Goal: Use online tool/utility: Utilize a website feature to perform a specific function

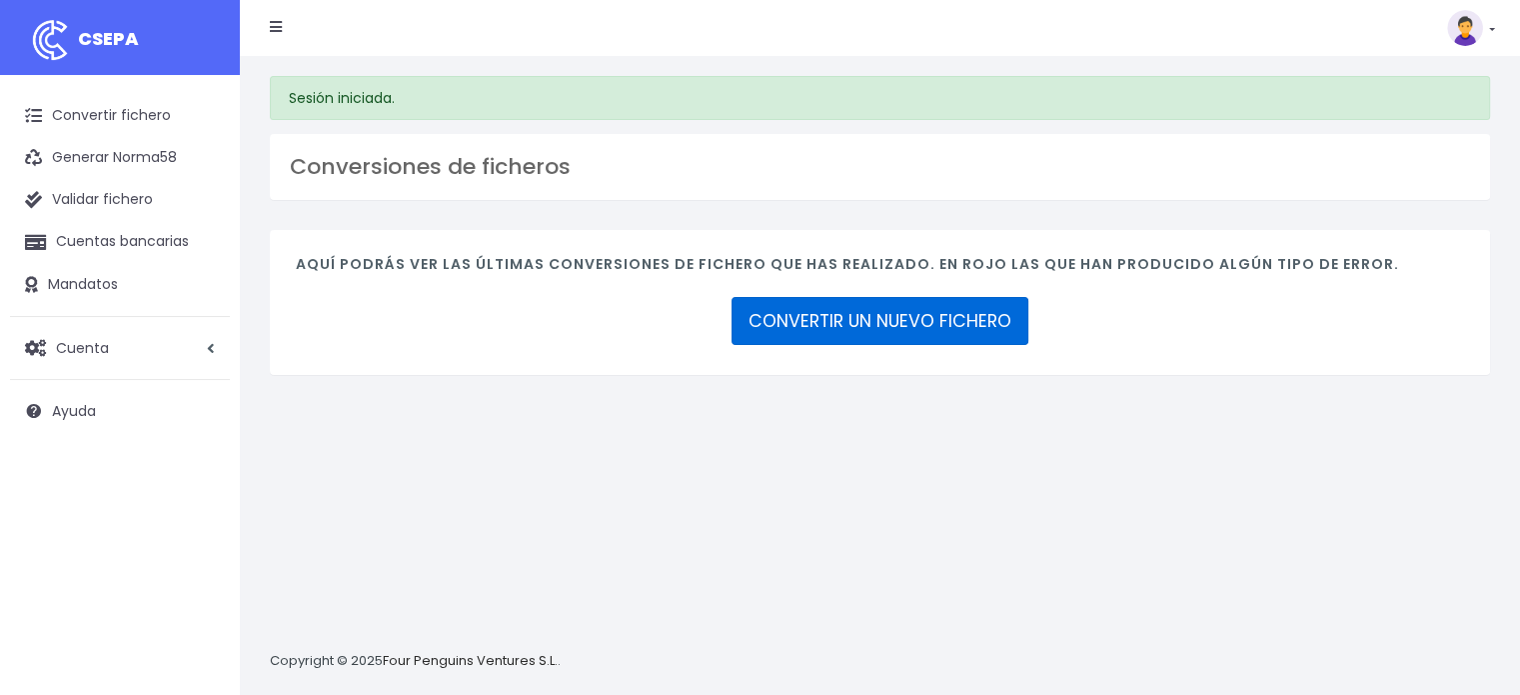
click at [876, 322] on link "CONVERTIR UN NUEVO FICHERO" at bounding box center [880, 321] width 297 height 48
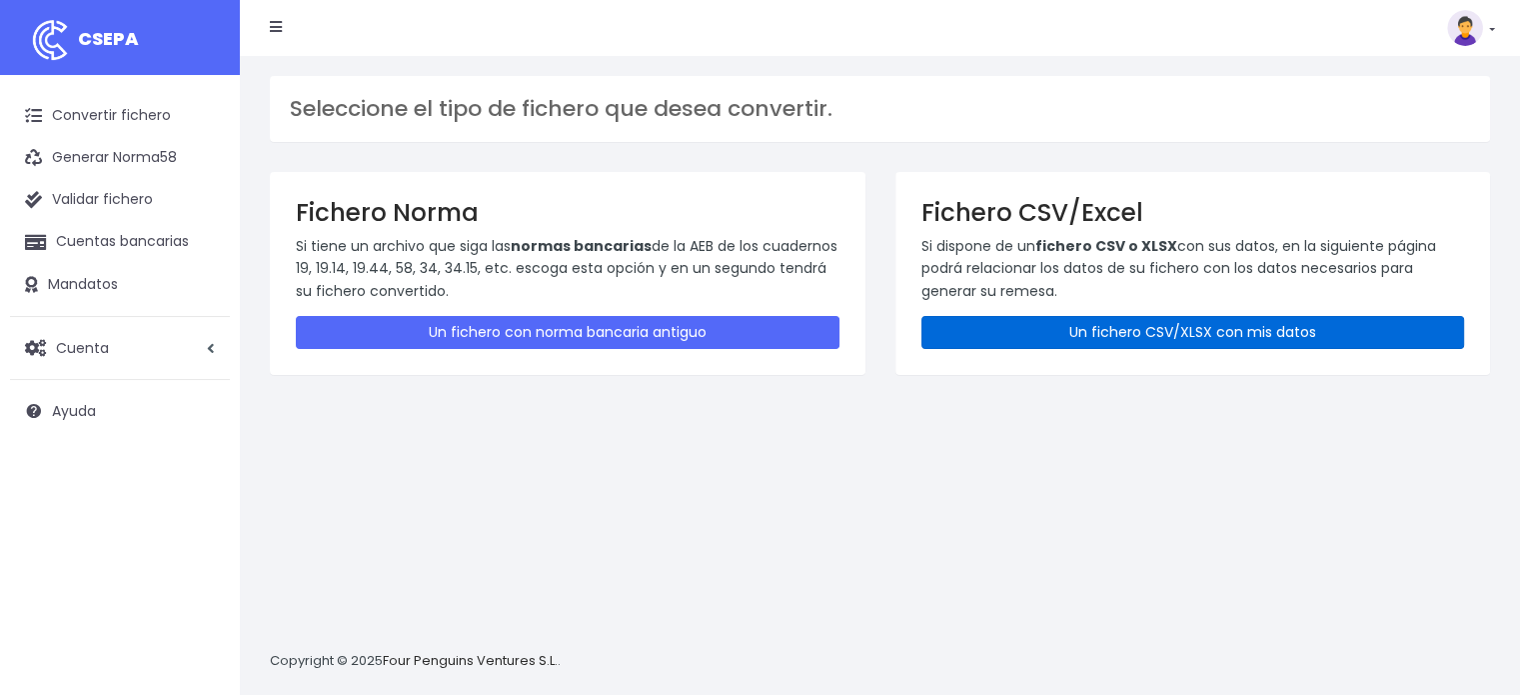
click at [1046, 331] on link "Un fichero CSV/XLSX con mis datos" at bounding box center [1194, 332] width 544 height 33
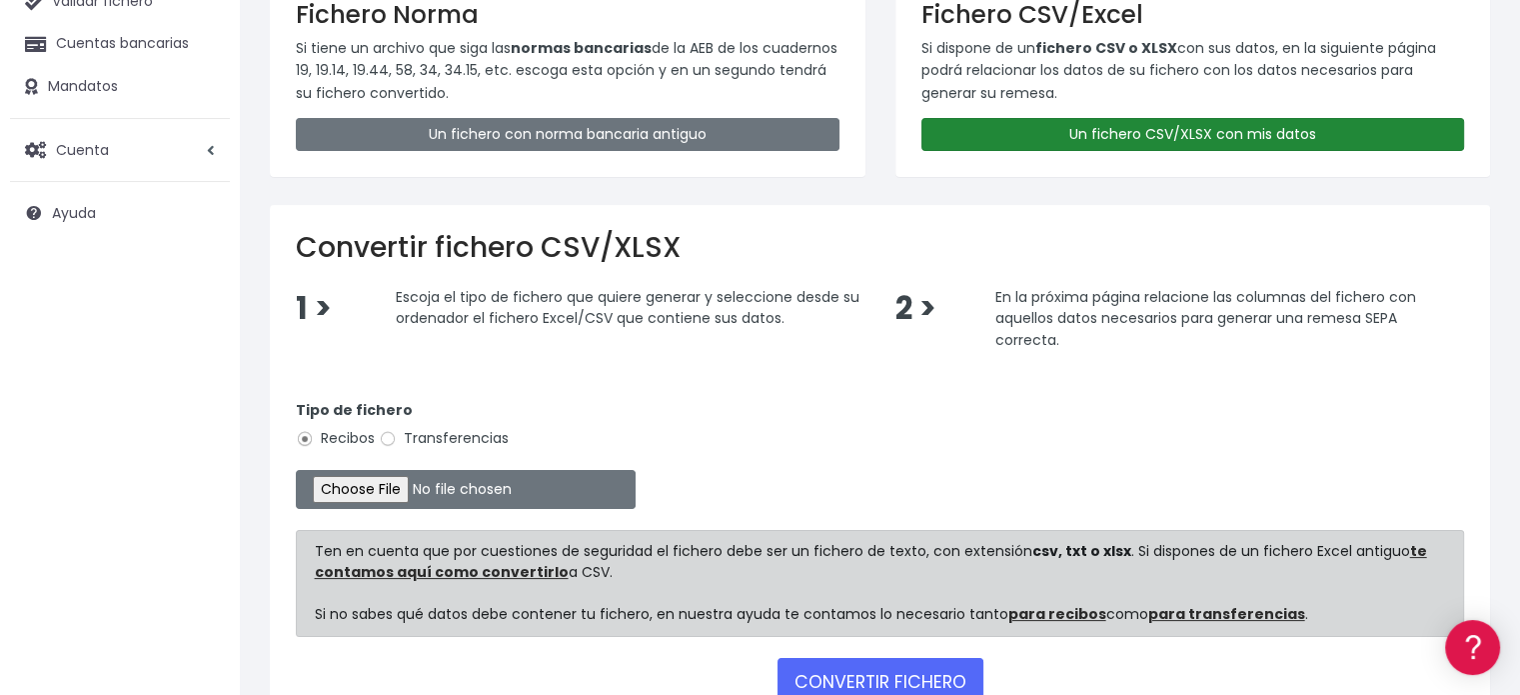
scroll to position [200, 0]
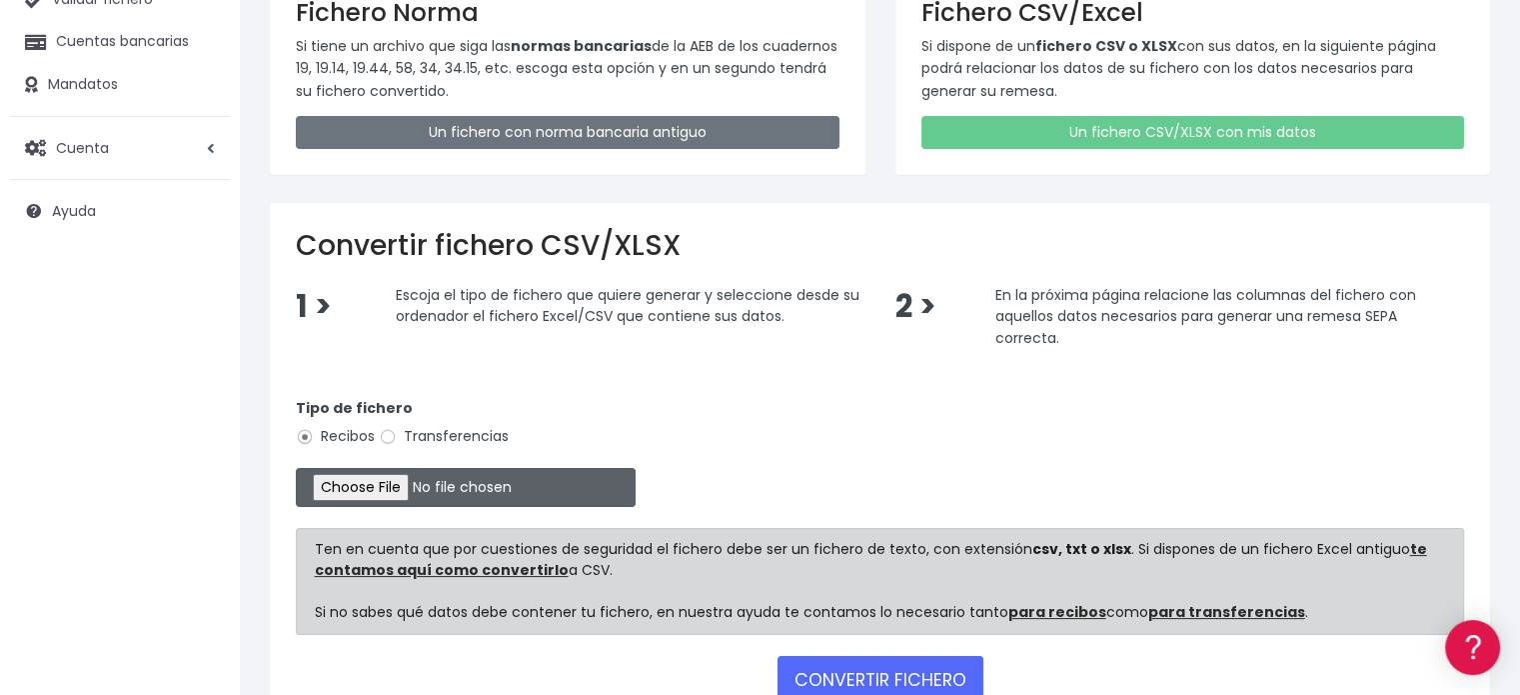
click at [404, 492] on input "file" at bounding box center [466, 487] width 340 height 39
type input "C:\fakepath\Remesa002 sept2025 OEE.csv"
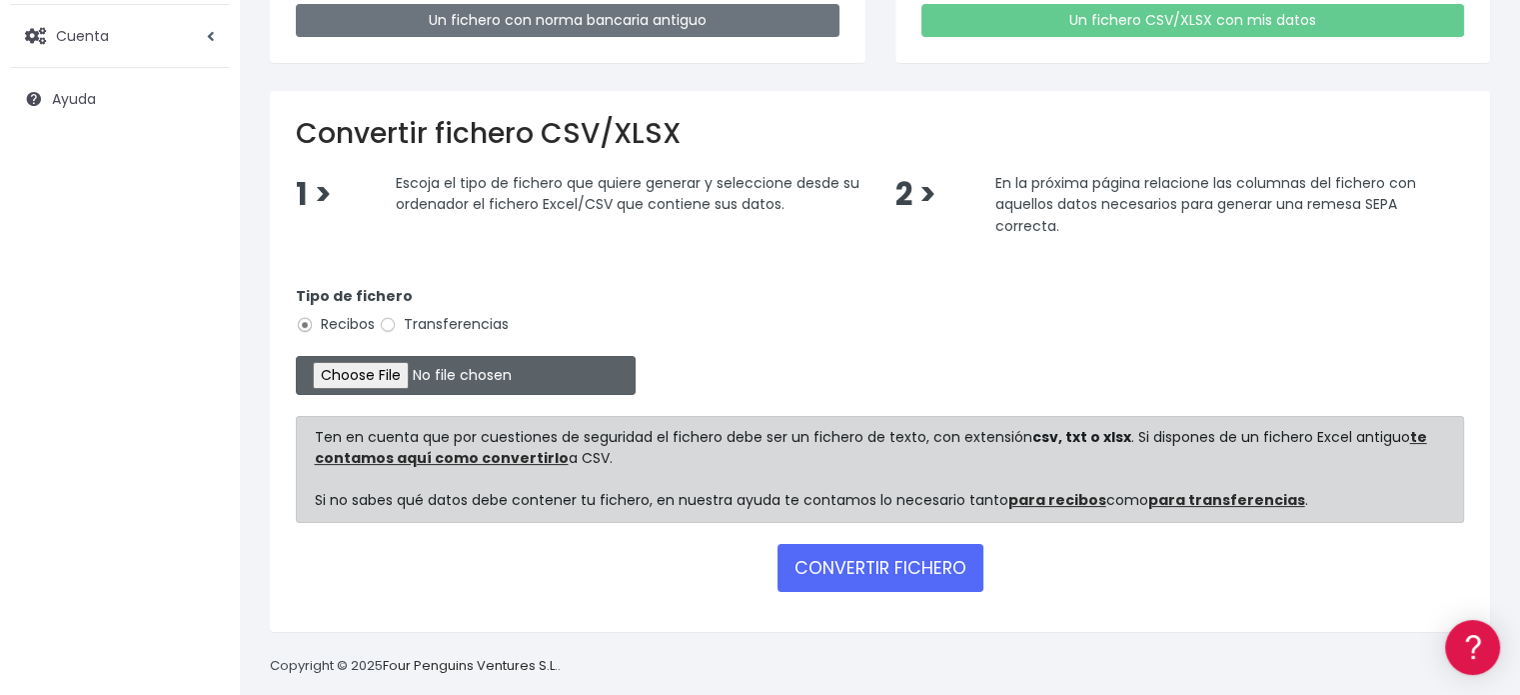
scroll to position [332, 0]
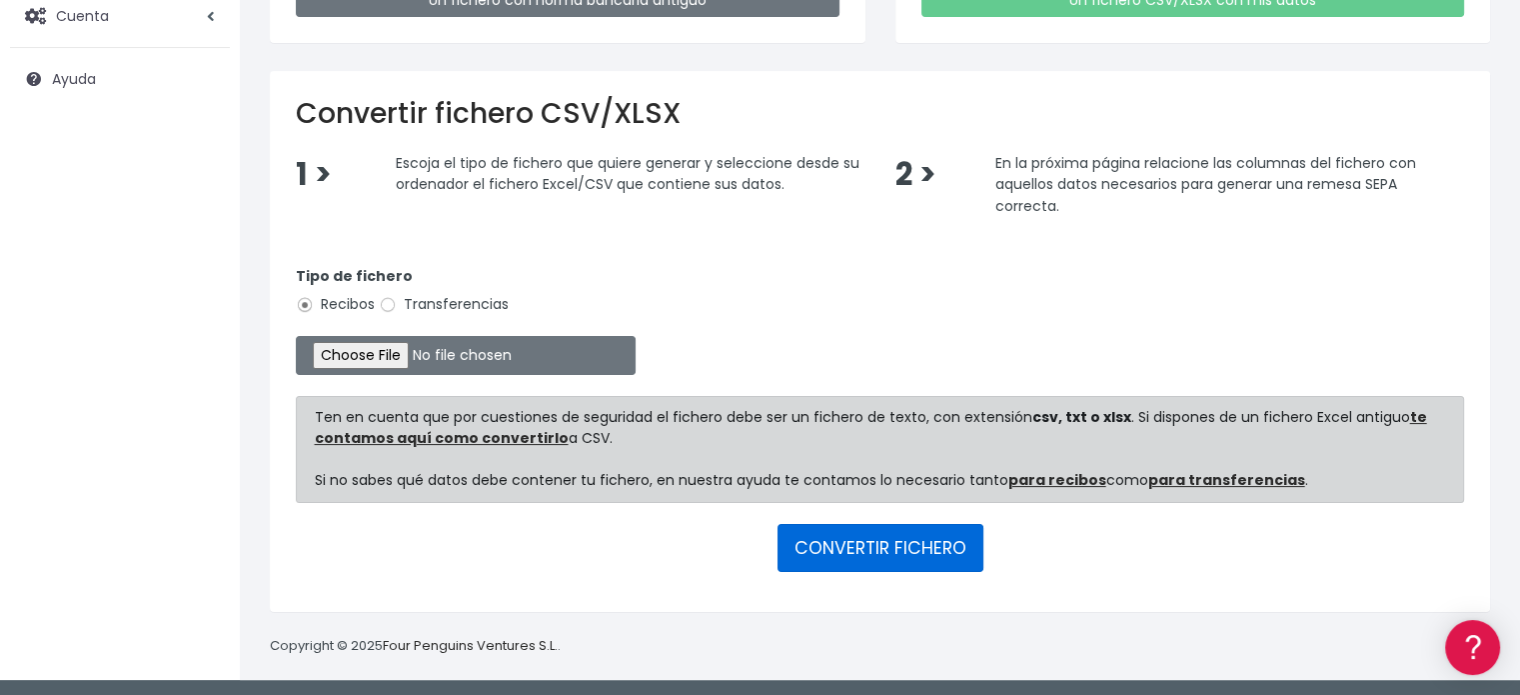
click at [915, 531] on button "CONVERTIR FICHERO" at bounding box center [881, 548] width 206 height 48
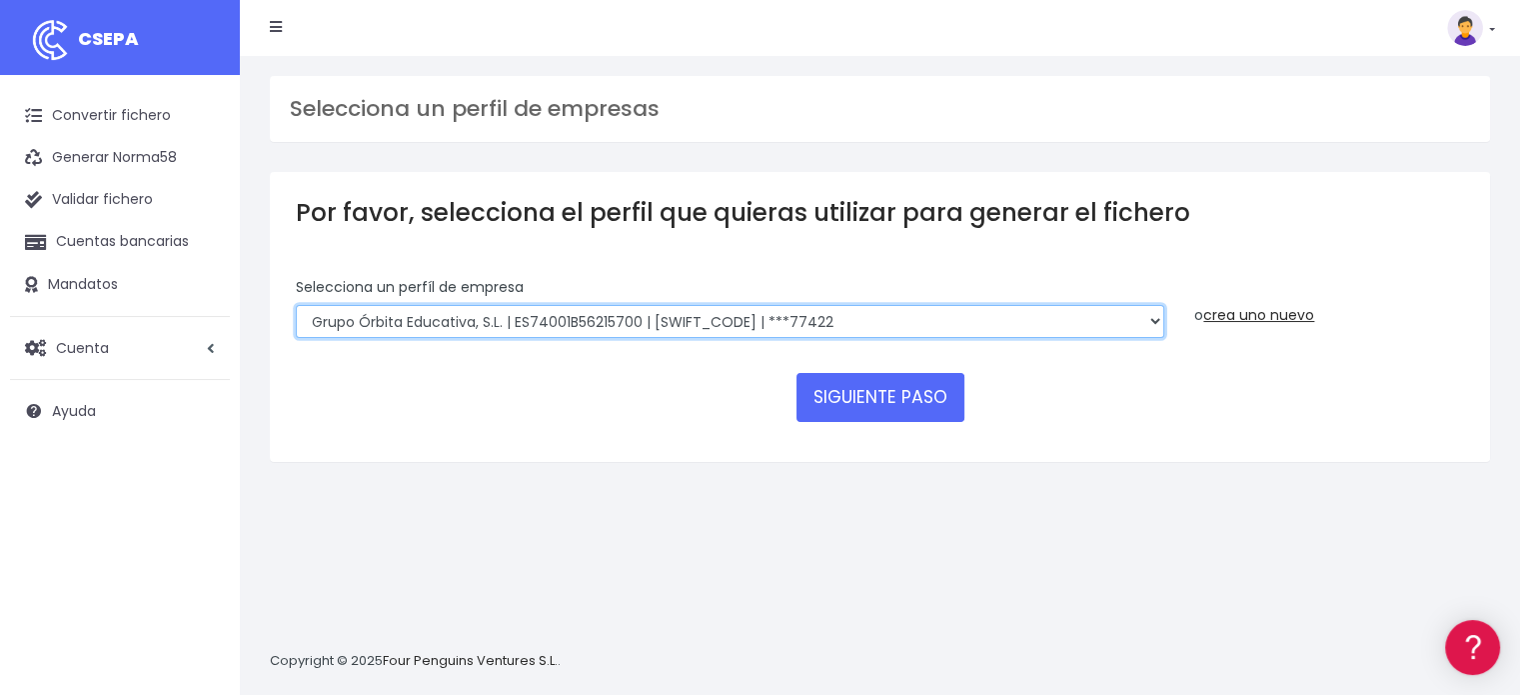
click at [999, 316] on select "Grupo Órbita Educativa, S.L. | ES74001B56215700 | BCOEESMM159 | ***77422" at bounding box center [730, 322] width 869 height 34
click at [296, 305] on select "Grupo Órbita Educativa, S.L. | ES74001B56215700 | BCOEESMM159 | ***77422" at bounding box center [730, 322] width 869 height 34
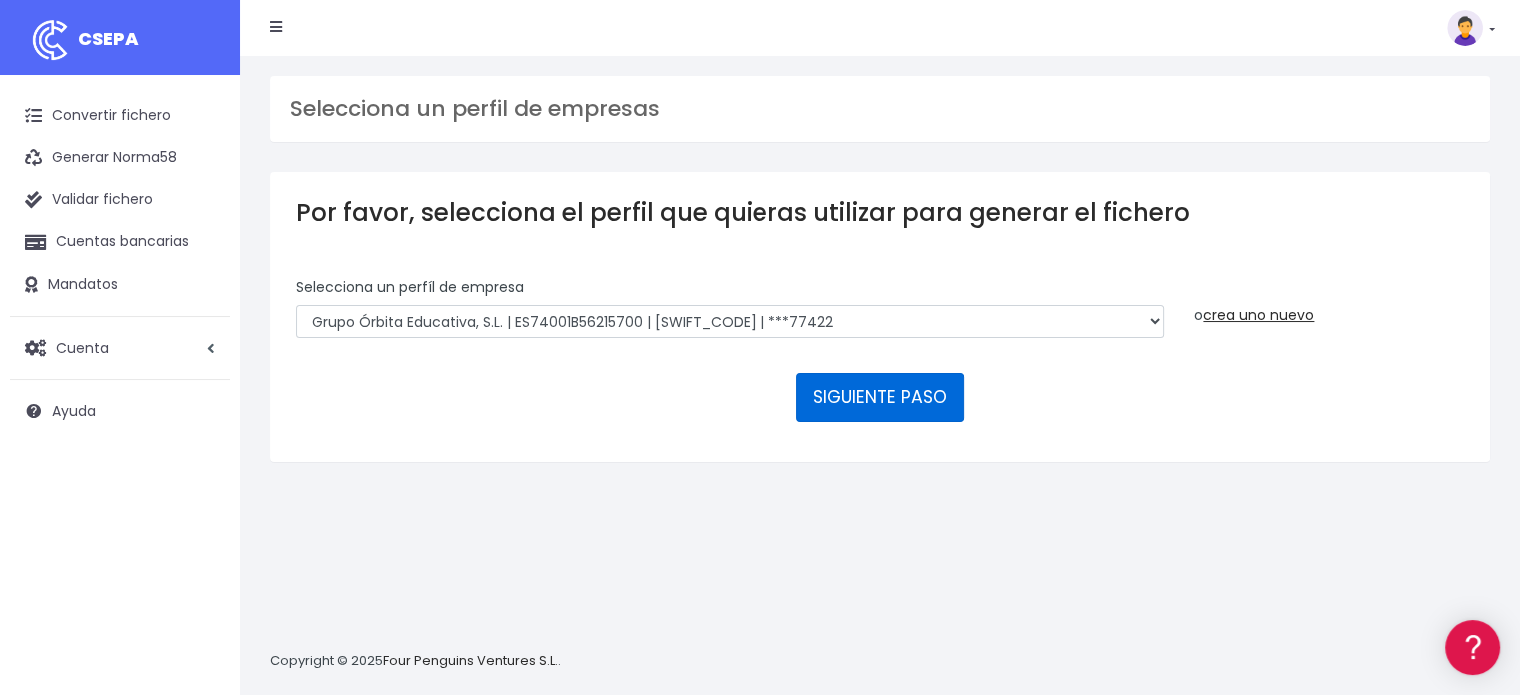
click at [895, 384] on button "SIGUIENTE PASO" at bounding box center [881, 397] width 168 height 48
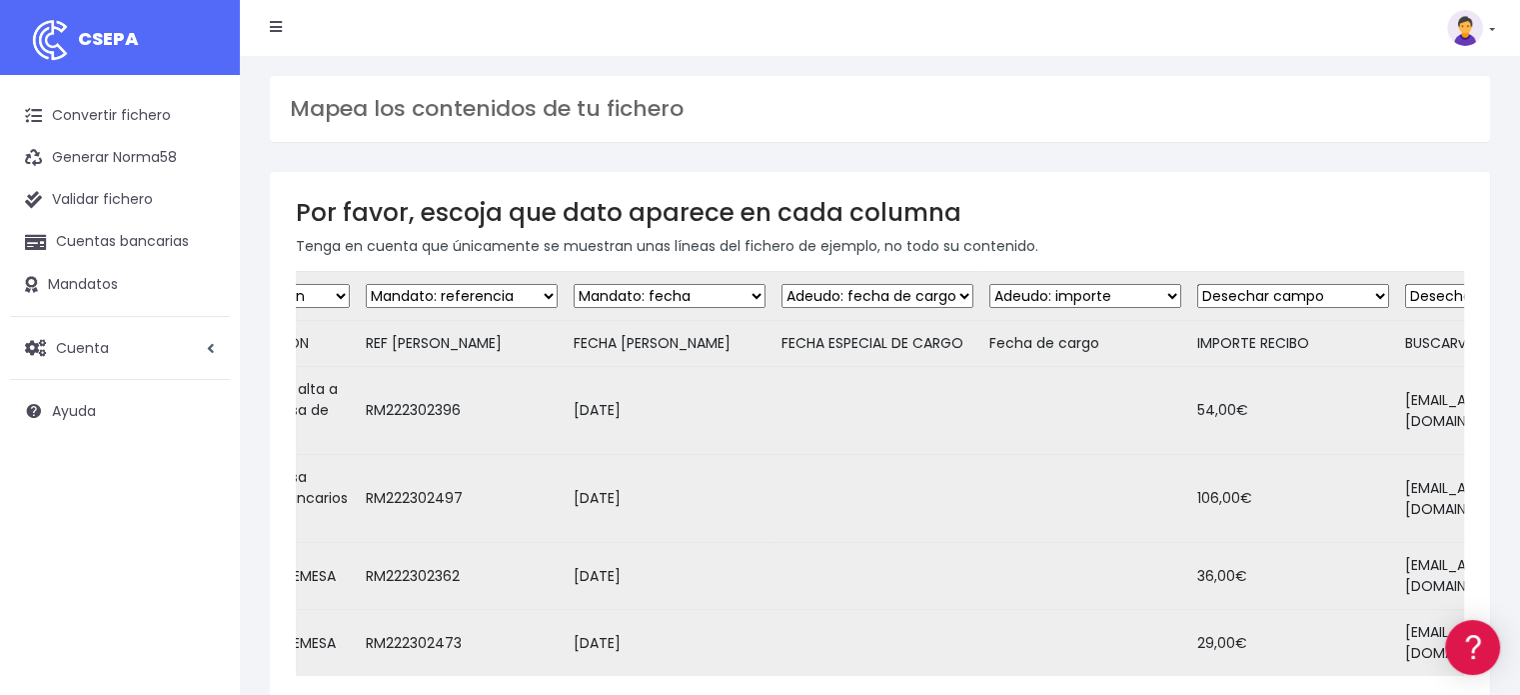
scroll to position [0, 775]
click at [956, 299] on select "Desechar campo Cliente: nombre Cliente: DNI Cliente: Email Cliente: Dirección C…" at bounding box center [873, 296] width 192 height 24
select select "dismiss"
click at [777, 284] on select "Desechar campo Cliente: nombre Cliente: DNI Cliente: Email Cliente: Dirección C…" at bounding box center [873, 296] width 192 height 24
click at [1099, 295] on select "Desechar campo Cliente: nombre Cliente: DNI Cliente: Email Cliente: Dirección C…" at bounding box center [1080, 296] width 192 height 24
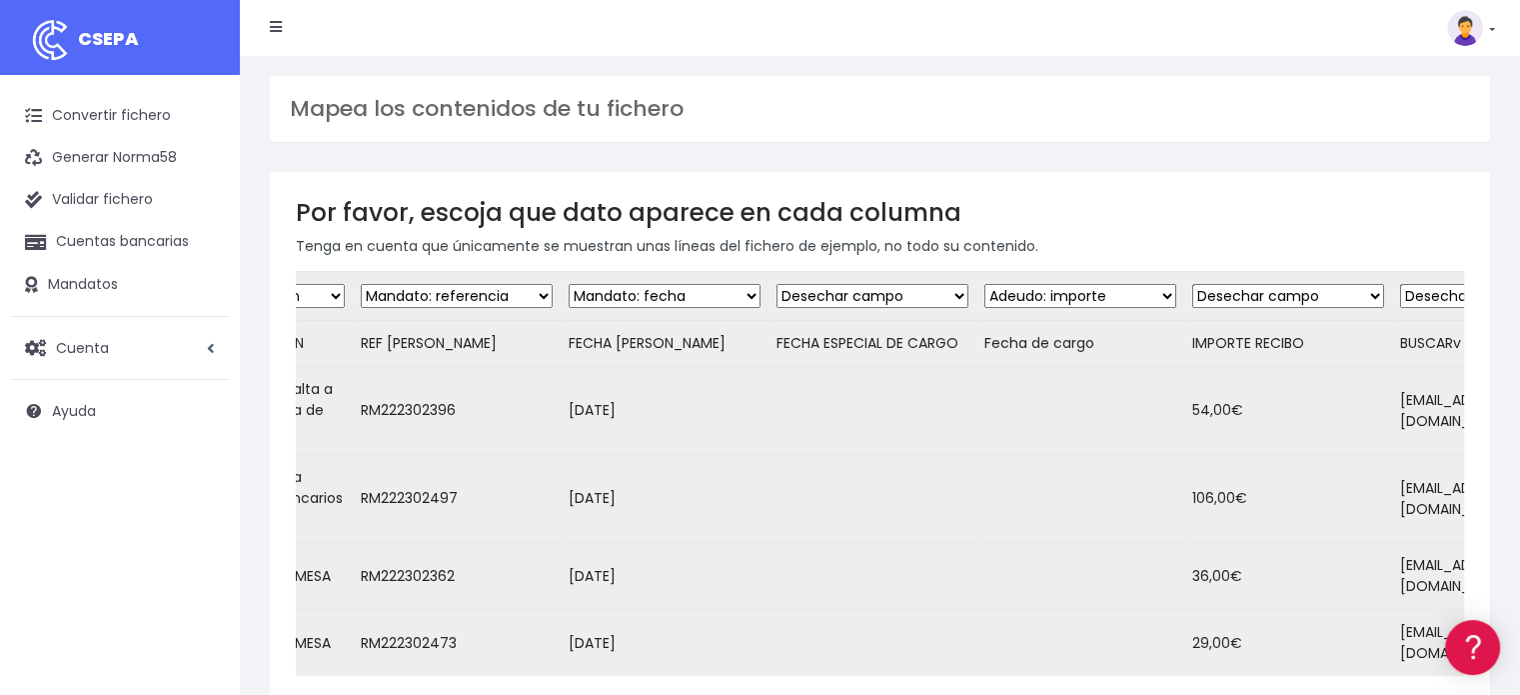
select select "dismiss"
click at [984, 284] on select "Desechar campo Cliente: nombre Cliente: DNI Cliente: Email Cliente: Dirección C…" at bounding box center [1080, 296] width 192 height 24
click at [1307, 293] on select "Desechar campo Cliente: nombre Cliente: DNI Cliente: Email Cliente: Dirección C…" at bounding box center [1288, 296] width 192 height 24
select select "amount"
click at [1192, 284] on select "Desechar campo Cliente: nombre Cliente: DNI Cliente: Email Cliente: Dirección C…" at bounding box center [1288, 296] width 192 height 24
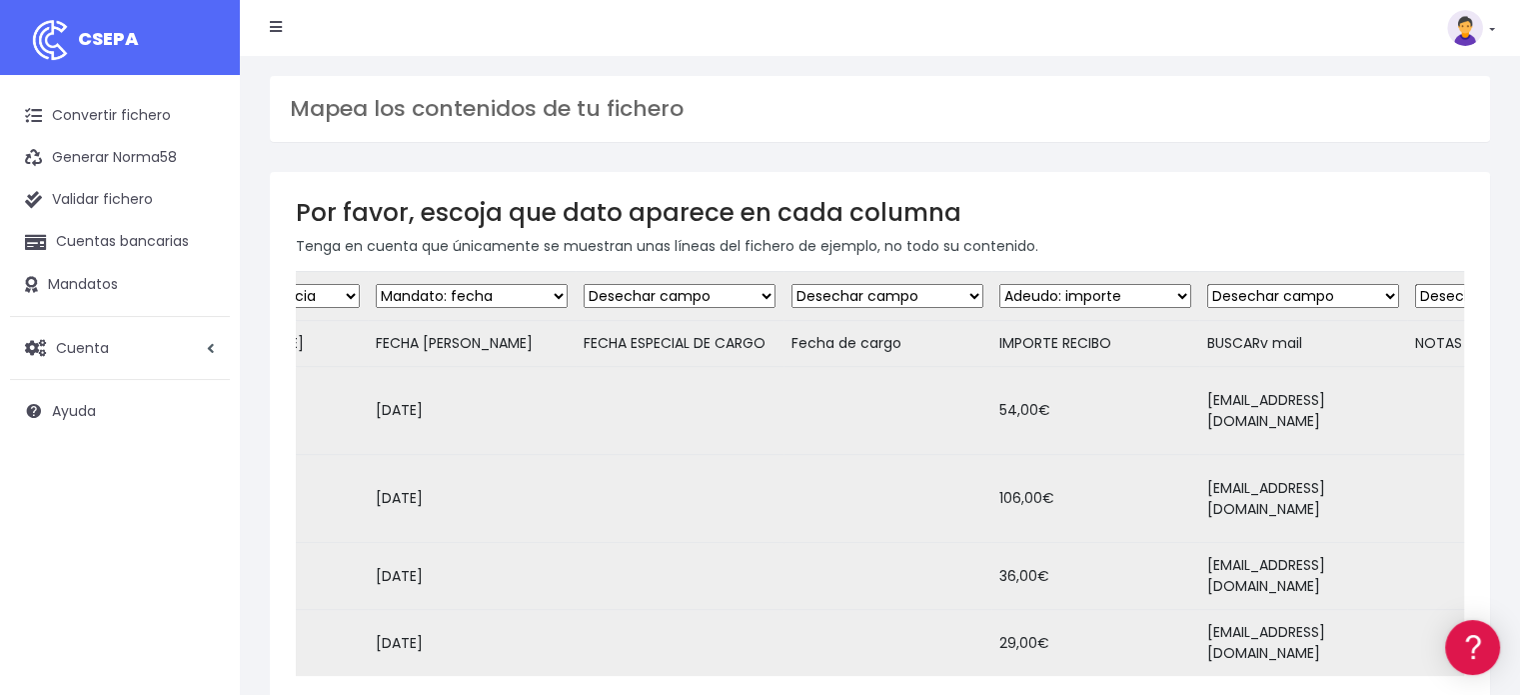
scroll to position [0, 1134]
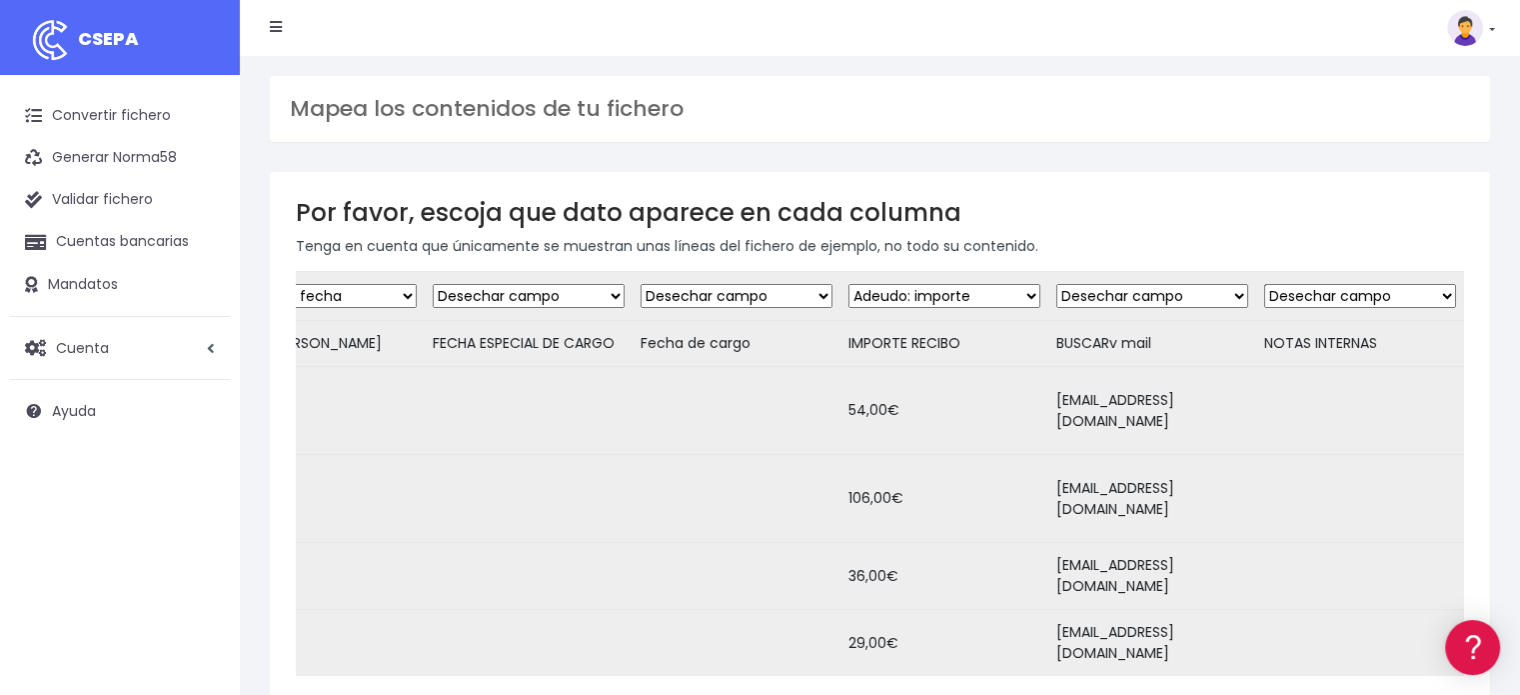
click at [1201, 296] on select "Desechar campo Cliente: nombre Cliente: DNI Cliente: Email Cliente: Dirección C…" at bounding box center [1152, 296] width 192 height 24
click at [1056, 284] on select "Desechar campo Cliente: nombre Cliente: DNI Cliente: Email Cliente: Dirección C…" at bounding box center [1152, 296] width 192 height 24
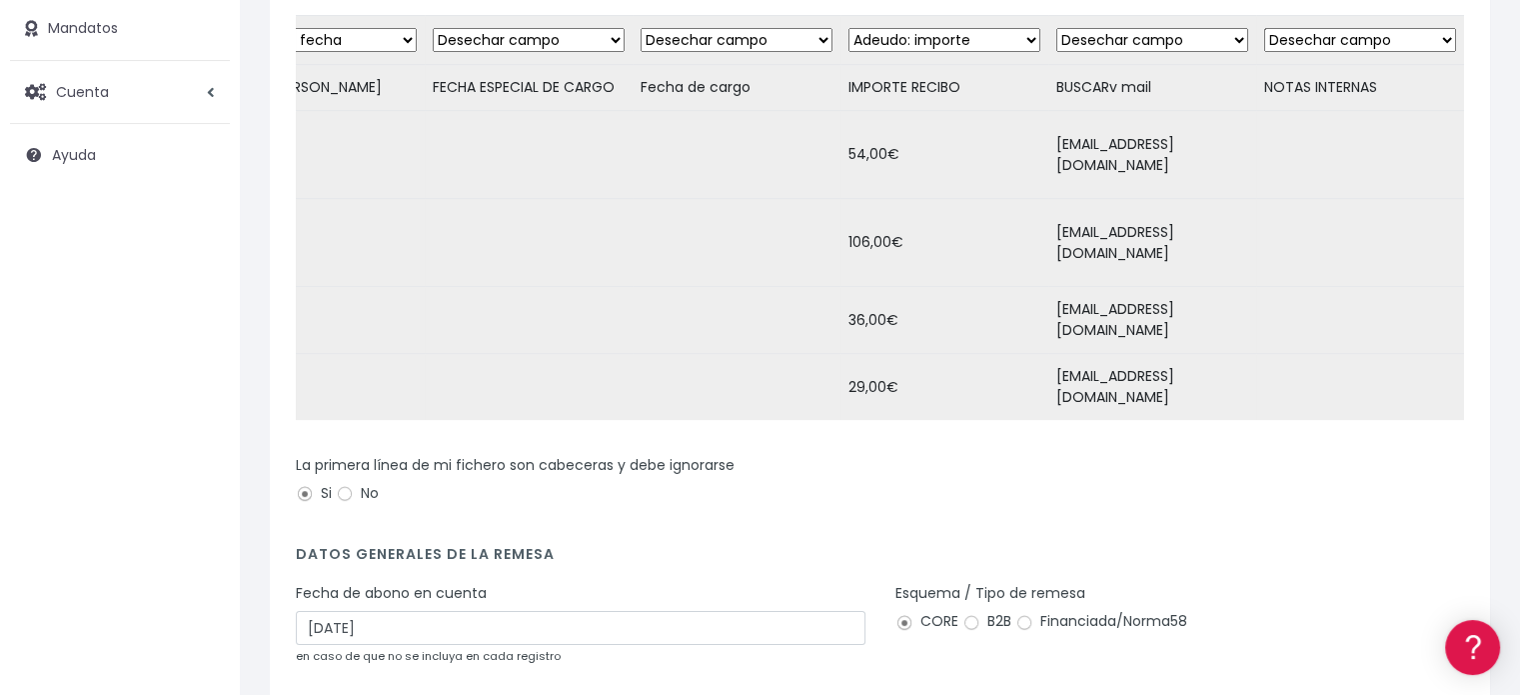
scroll to position [406, 0]
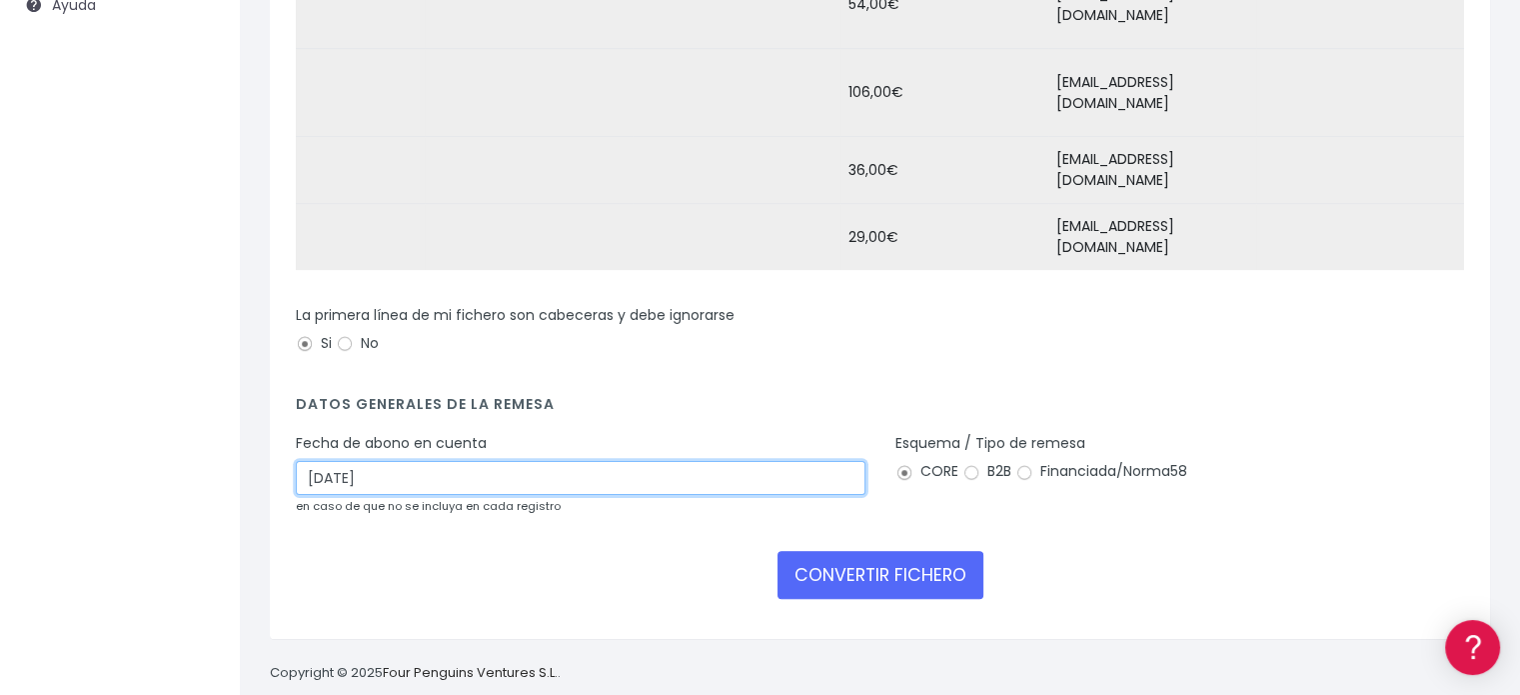
click at [319, 461] on input "22/09/2025" at bounding box center [581, 478] width 570 height 34
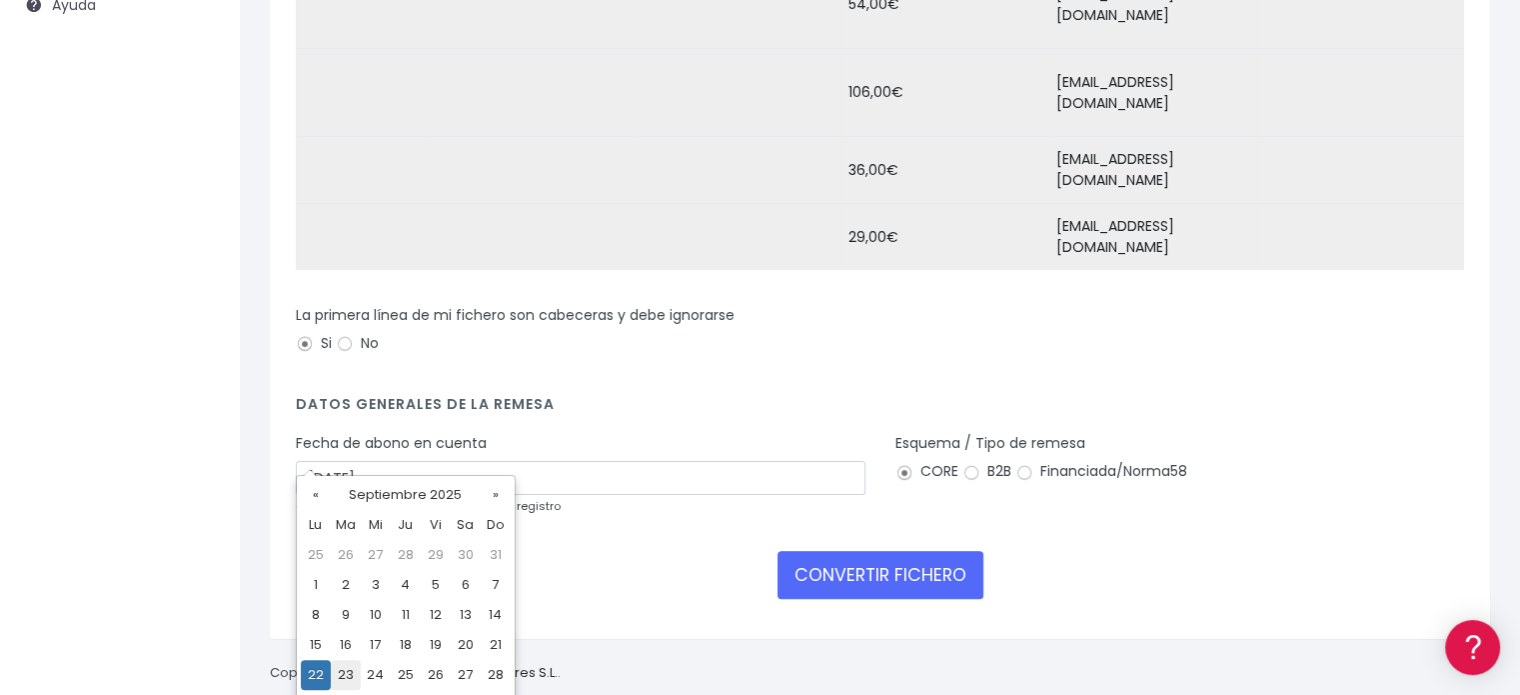
click at [344, 667] on td "23" at bounding box center [346, 675] width 30 height 30
type input "23/09/2025"
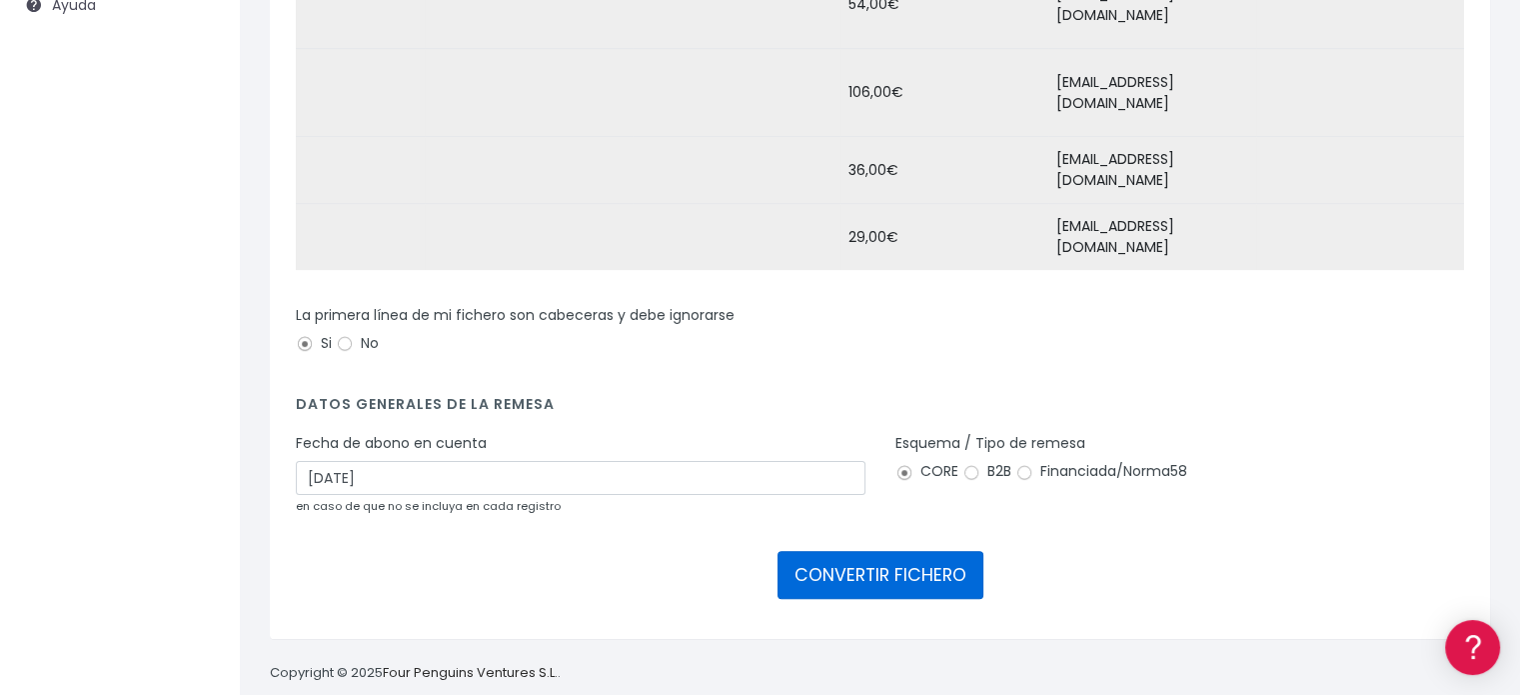
click at [880, 551] on button "CONVERTIR FICHERO" at bounding box center [881, 575] width 206 height 48
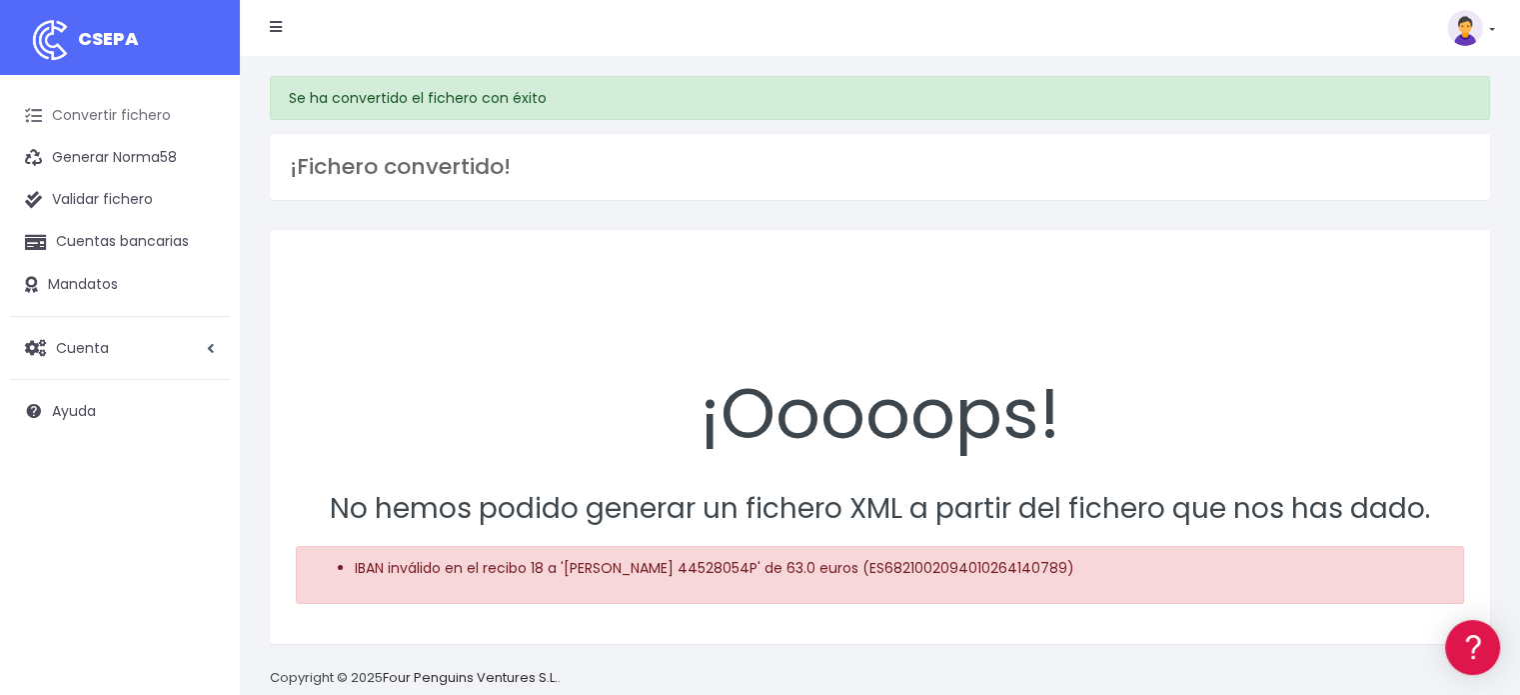
click at [142, 119] on link "Convertir fichero" at bounding box center [120, 116] width 220 height 42
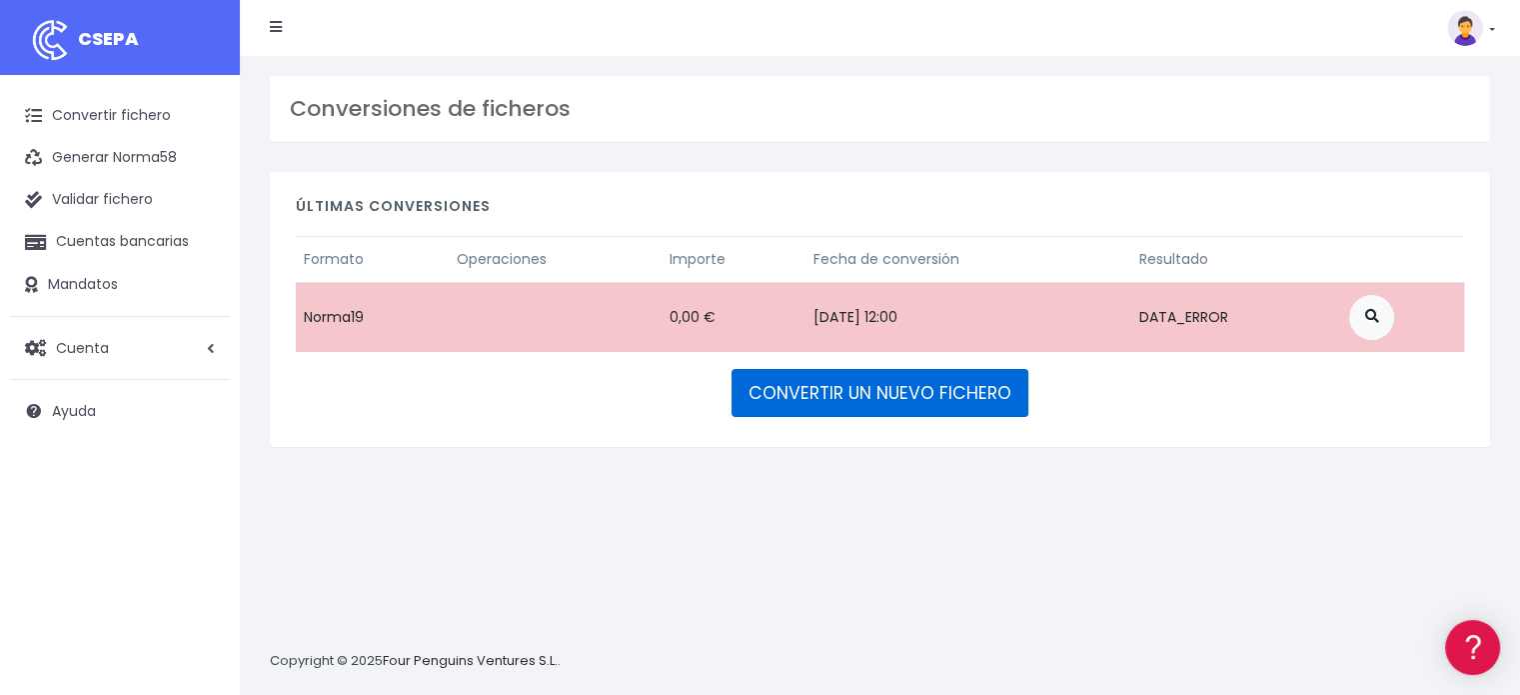
click at [842, 399] on link "CONVERTIR UN NUEVO FICHERO" at bounding box center [880, 393] width 297 height 48
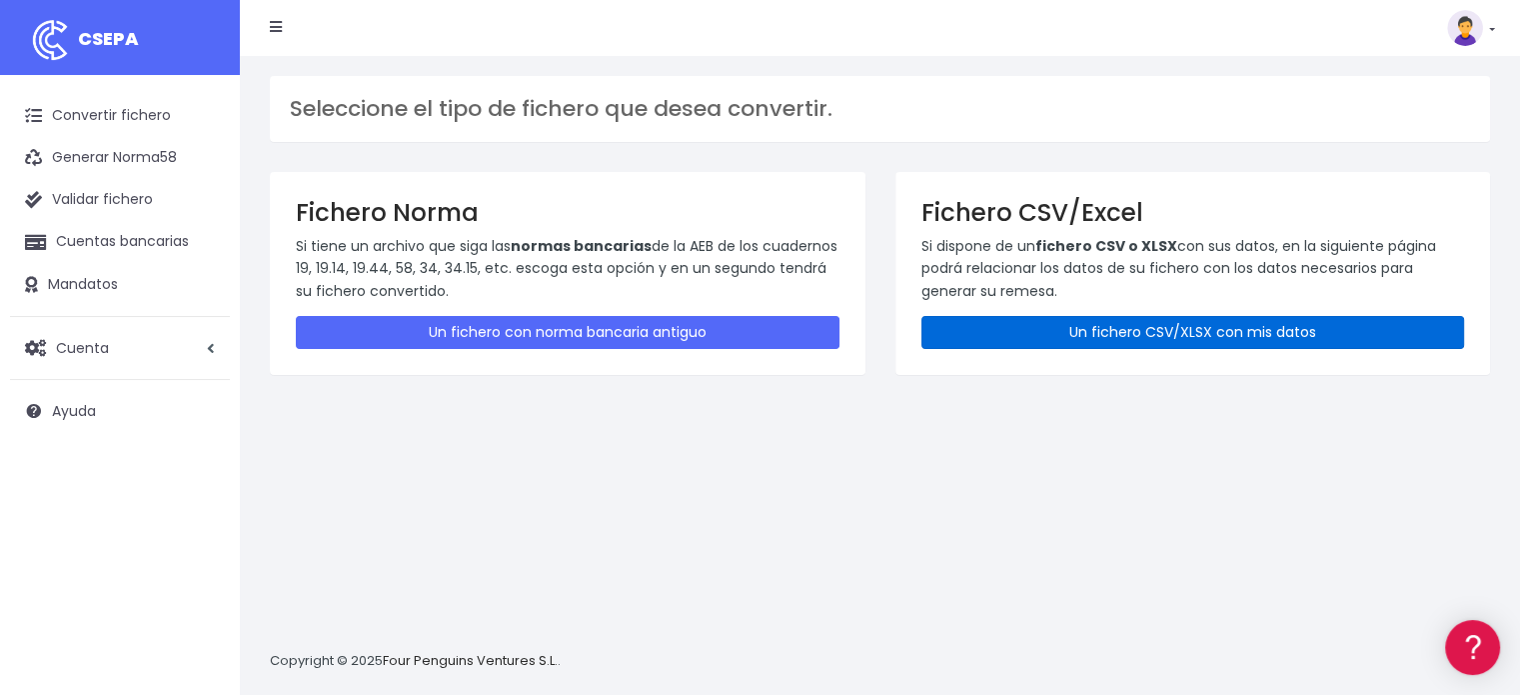
click at [1044, 328] on link "Un fichero CSV/XLSX con mis datos" at bounding box center [1194, 332] width 544 height 33
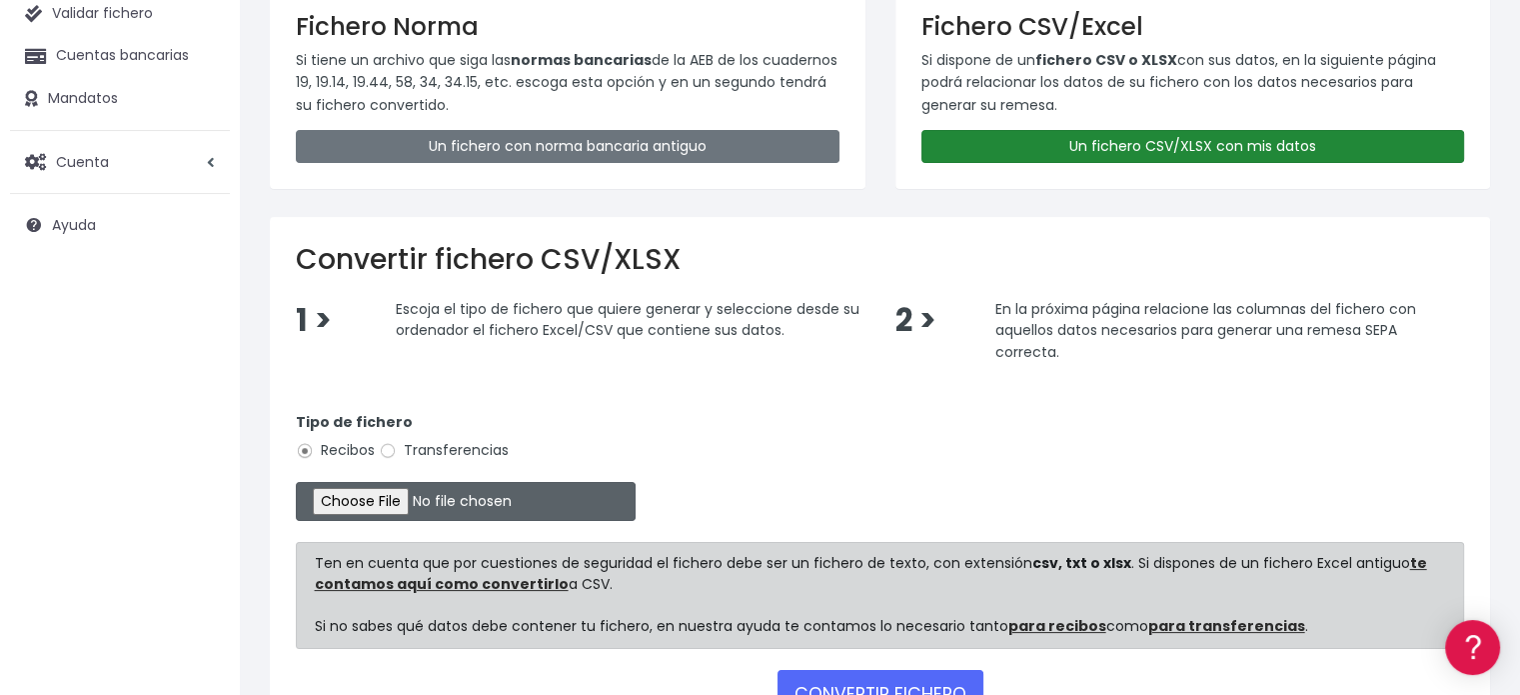
scroll to position [200, 0]
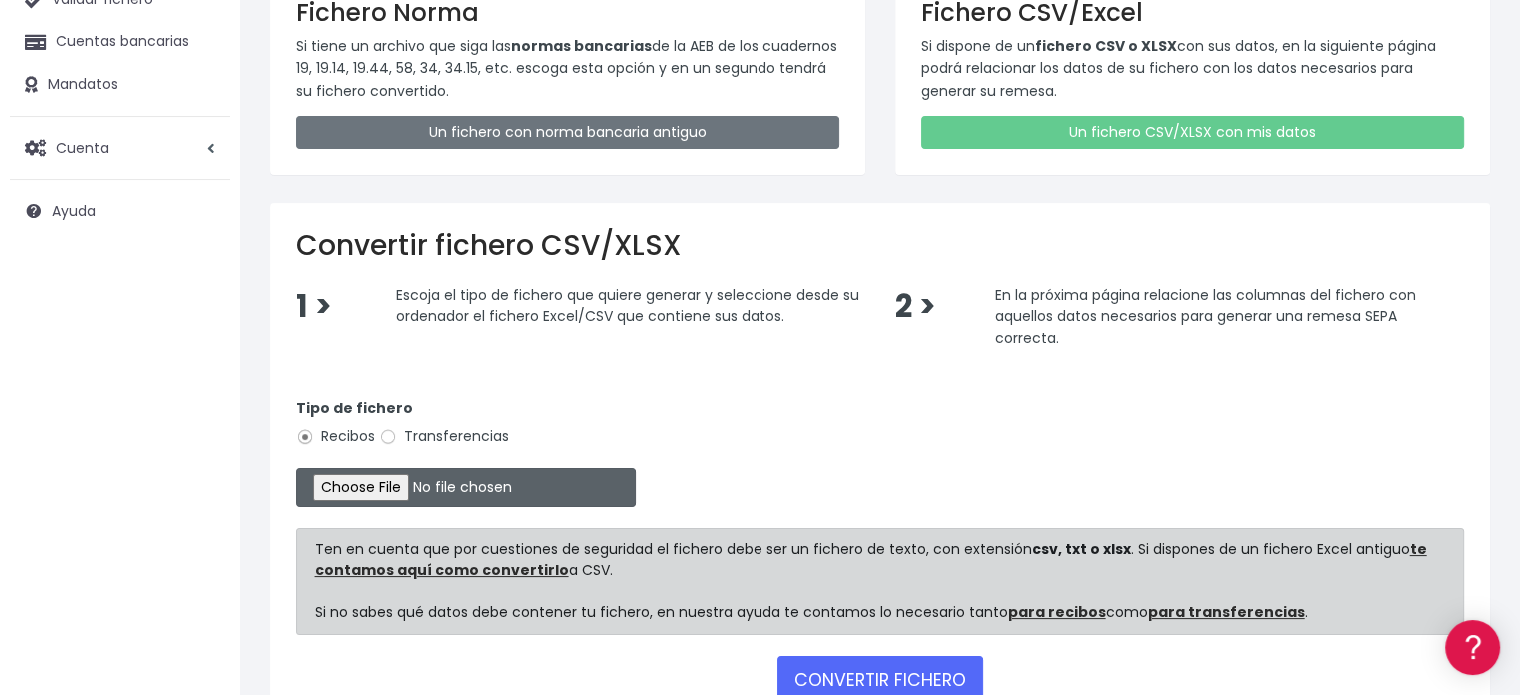
click at [412, 483] on input "file" at bounding box center [466, 487] width 340 height 39
type input "C:\fakepath\Remesa002 sept2025 OEE.csv"
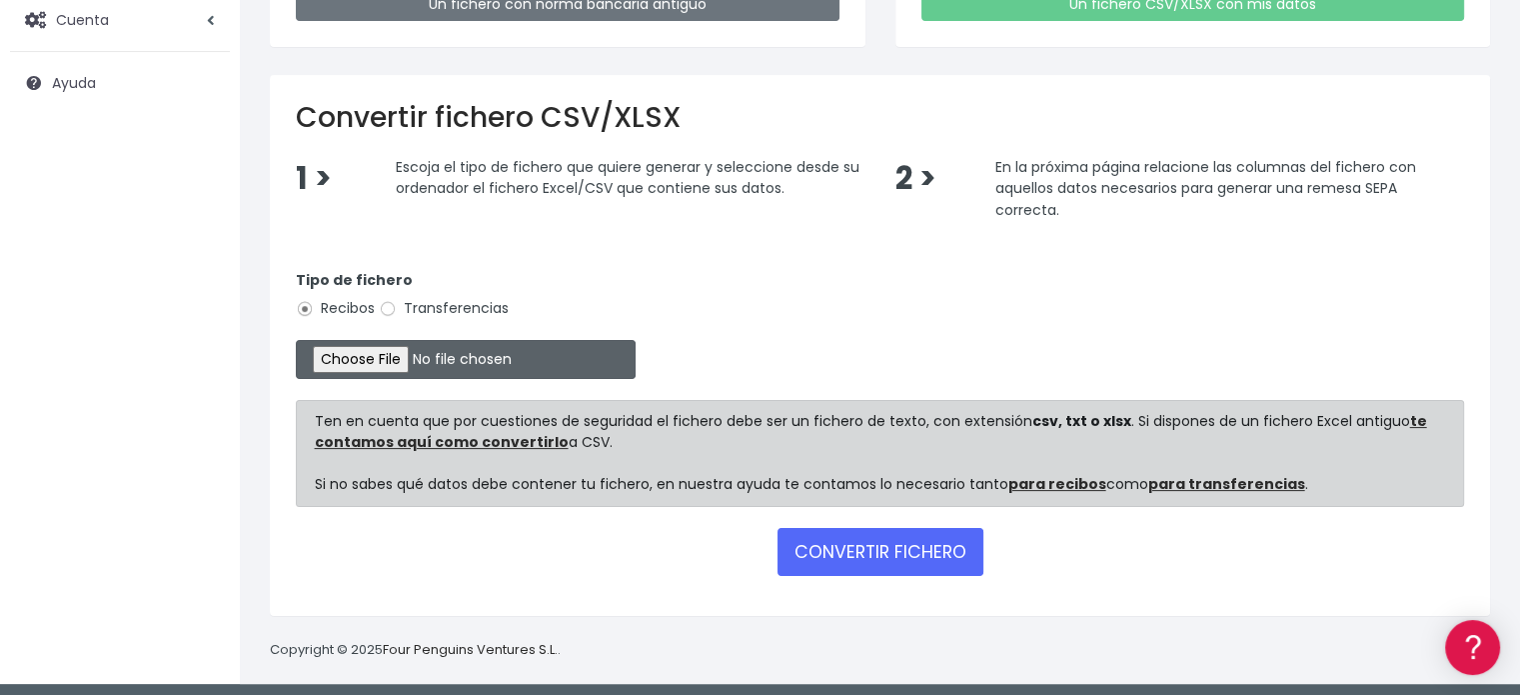
scroll to position [332, 0]
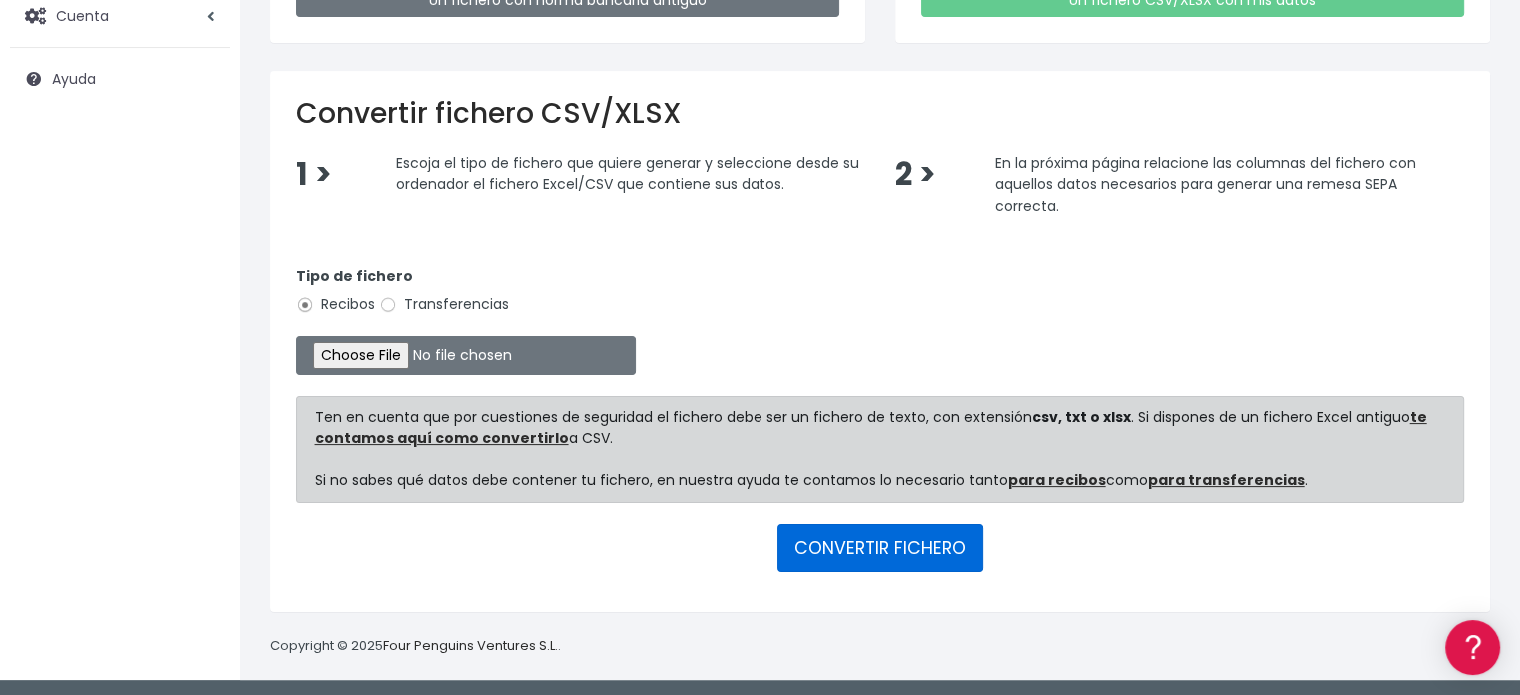
click at [880, 559] on button "CONVERTIR FICHERO" at bounding box center [881, 548] width 206 height 48
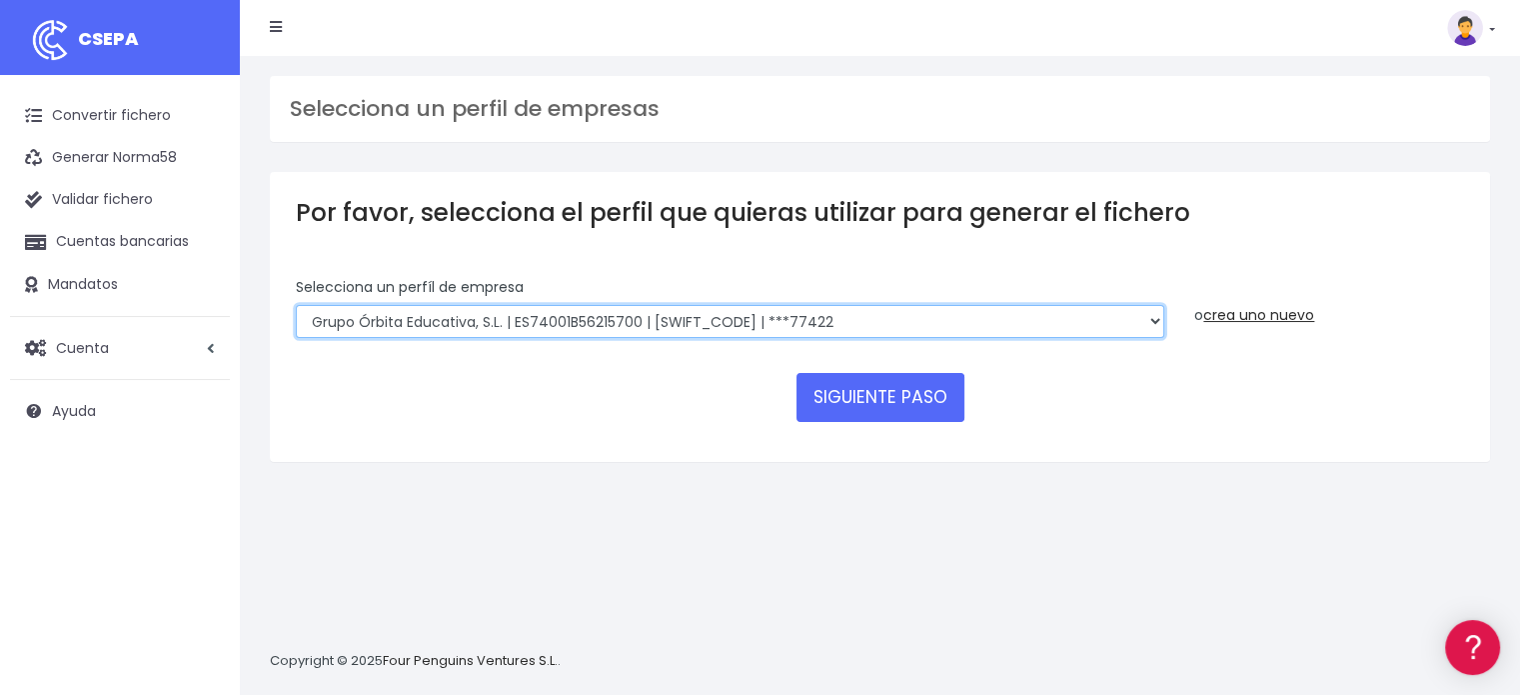
click at [1072, 316] on select "Grupo Órbita Educativa, S.L. | ES74001B56215700 | BCOEESMM159 | ***77422" at bounding box center [730, 322] width 869 height 34
click at [296, 305] on select "Grupo Órbita Educativa, S.L. | ES74001B56215700 | BCOEESMM159 | ***77422" at bounding box center [730, 322] width 869 height 34
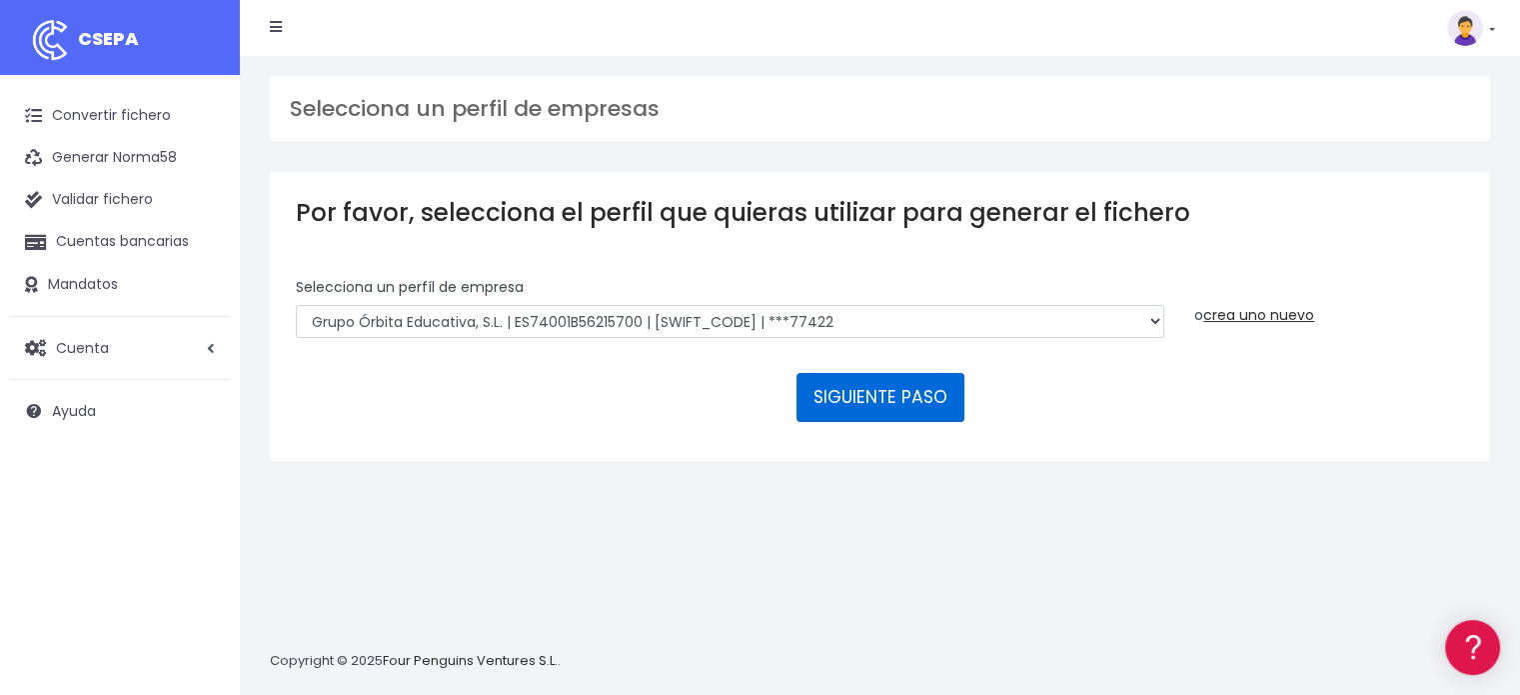
click at [894, 385] on button "SIGUIENTE PASO" at bounding box center [881, 397] width 168 height 48
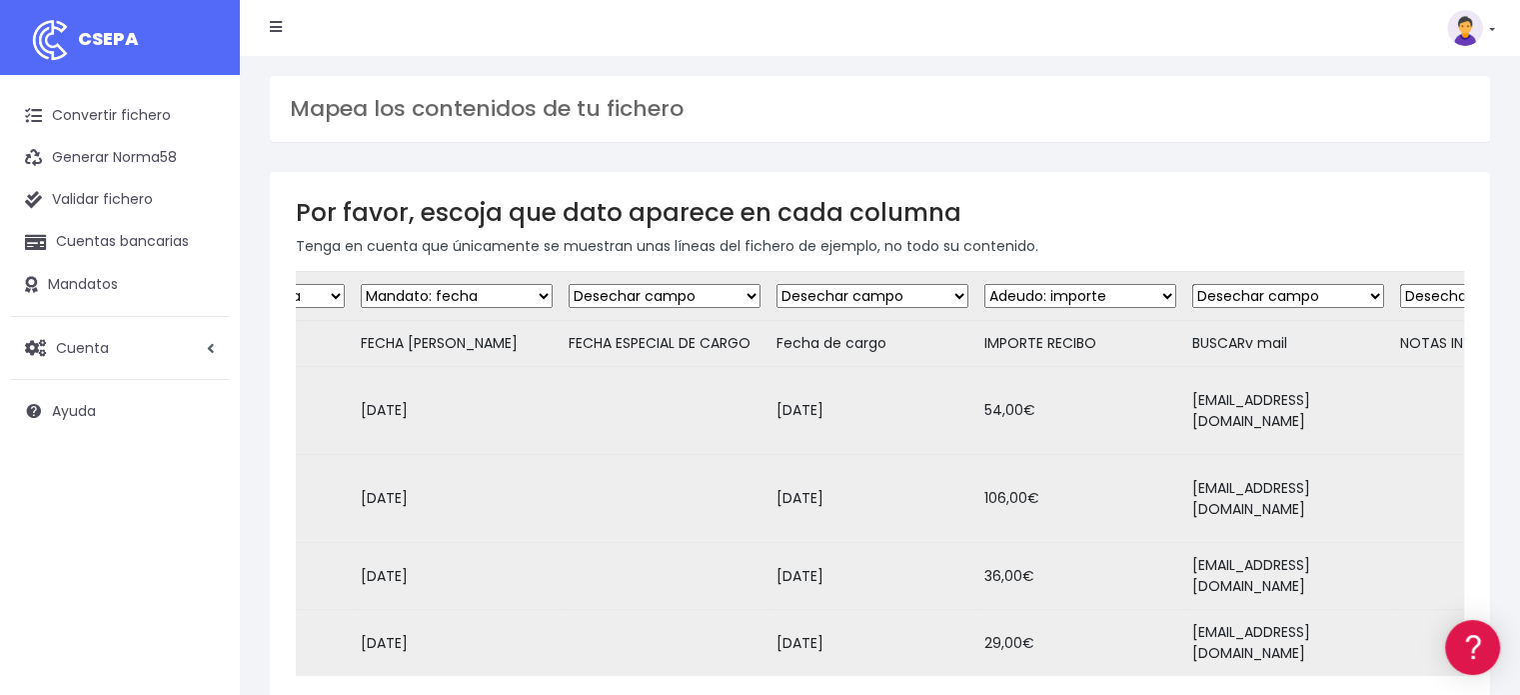
scroll to position [0, 1007]
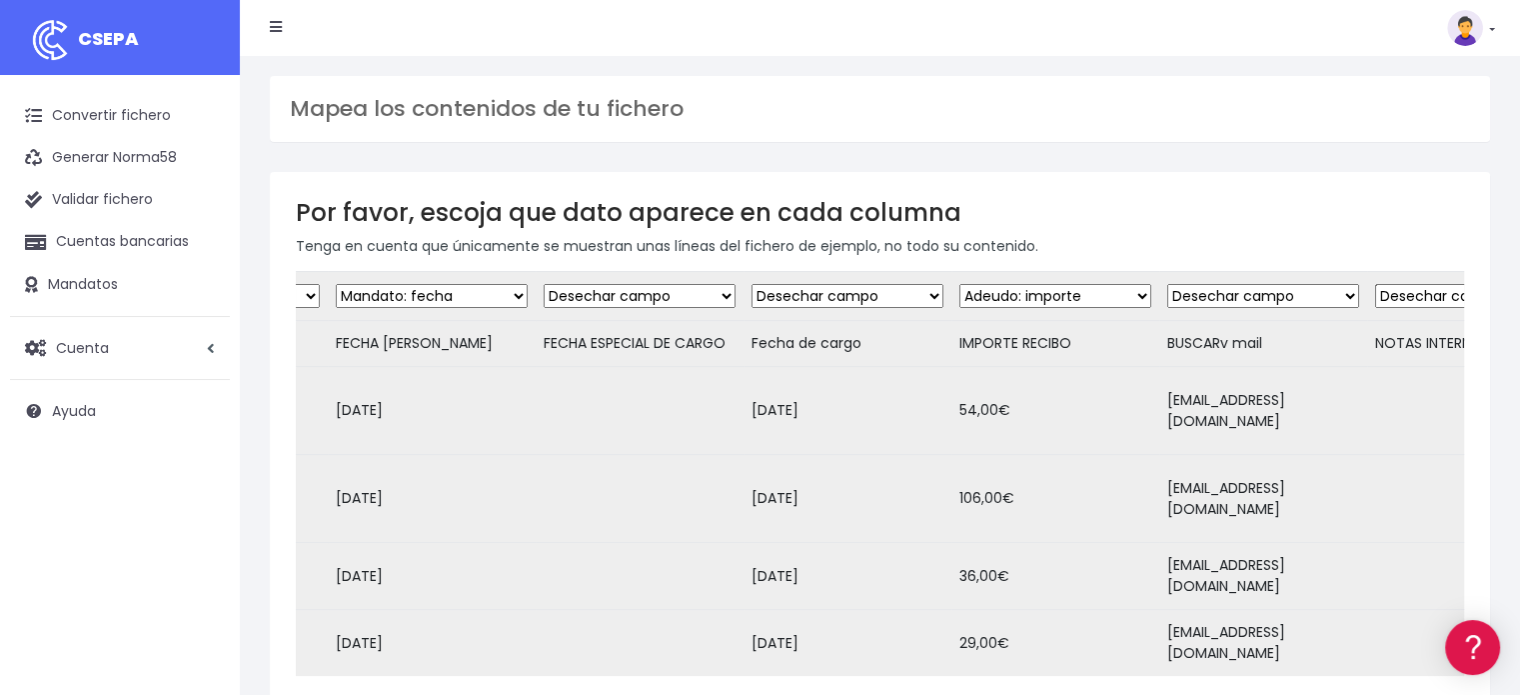
click at [893, 296] on select "Desechar campo Cliente: nombre Cliente: DNI Cliente: Email Cliente: Dirección C…" at bounding box center [848, 296] width 192 height 24
select select "date"
click at [752, 284] on select "Desechar campo Cliente: nombre Cliente: DNI Cliente: Email Cliente: Dirección C…" at bounding box center [848, 296] width 192 height 24
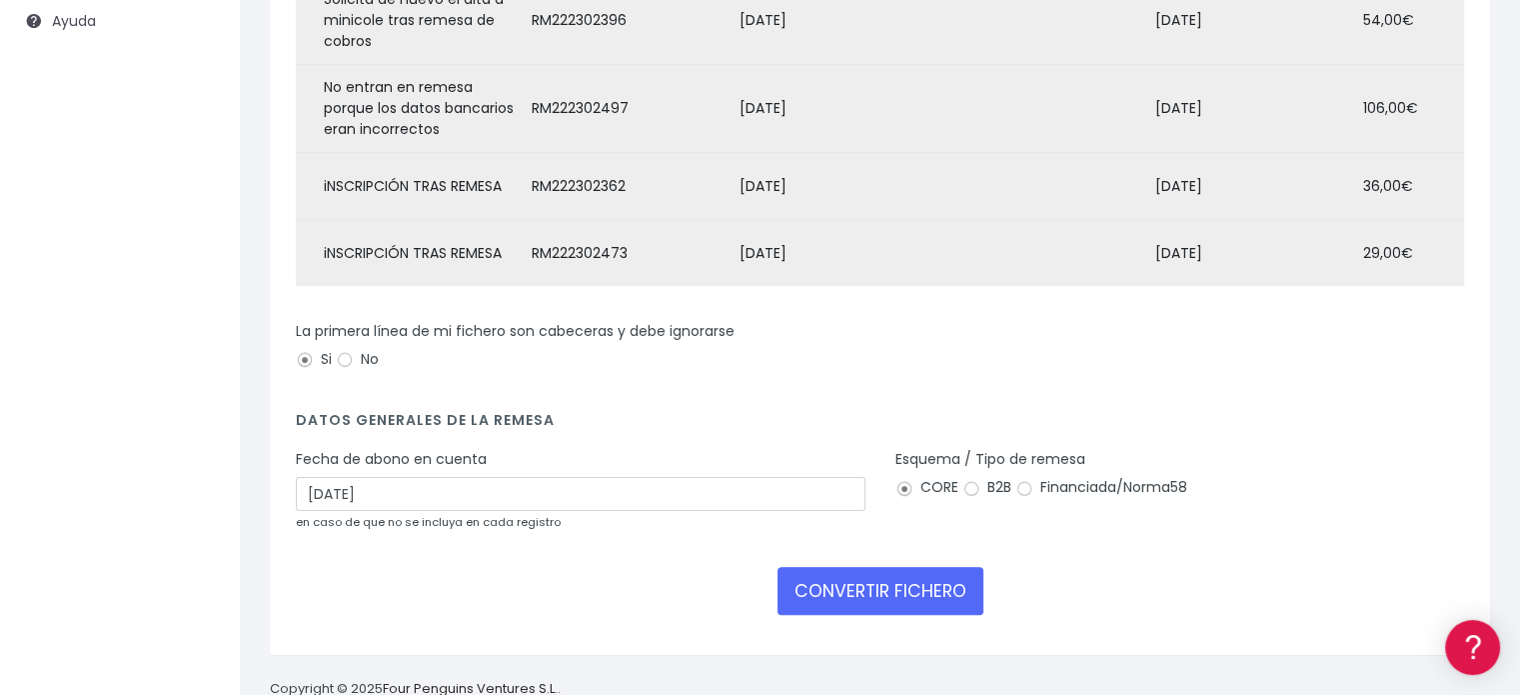
scroll to position [400, 0]
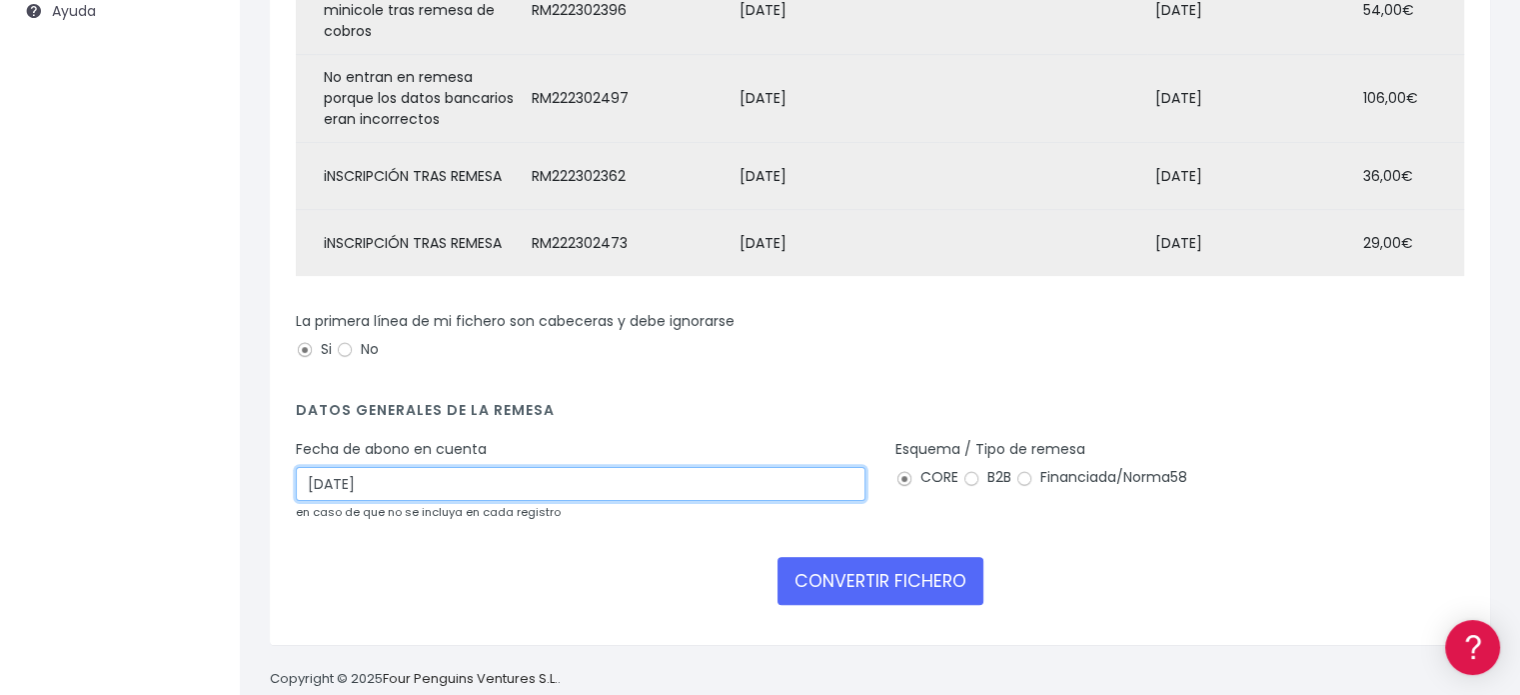
click at [381, 467] on input "[DATE]" at bounding box center [581, 484] width 570 height 34
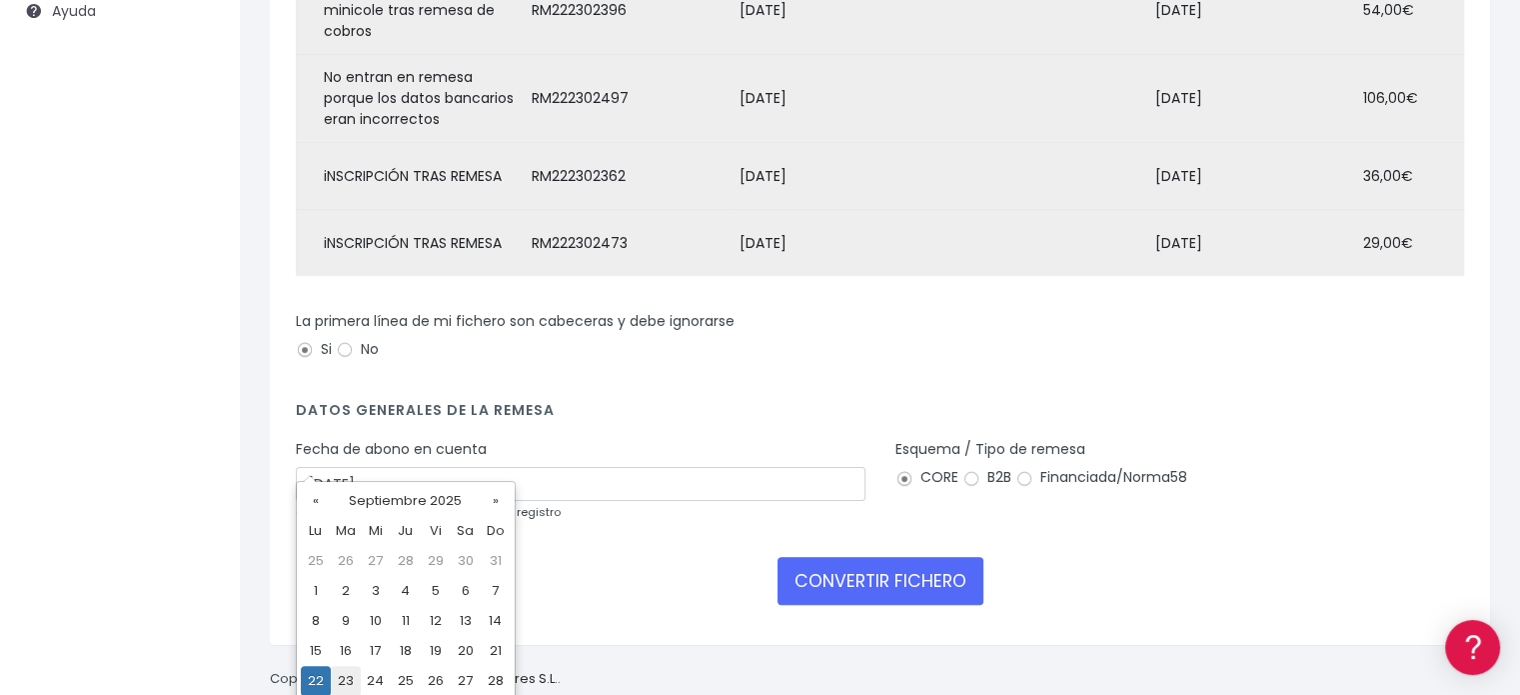
click at [348, 681] on td "23" at bounding box center [346, 681] width 30 height 30
type input "[DATE]"
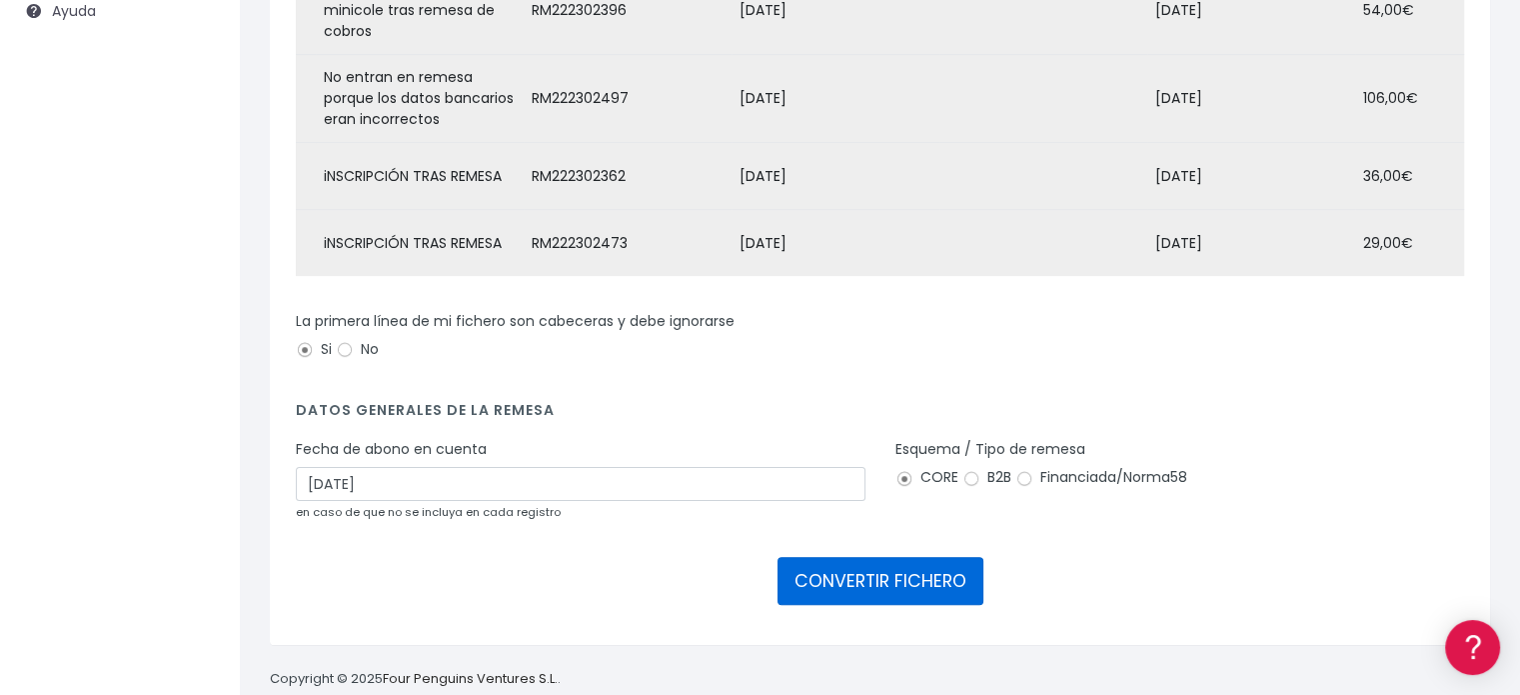
click at [872, 557] on button "CONVERTIR FICHERO" at bounding box center [881, 581] width 206 height 48
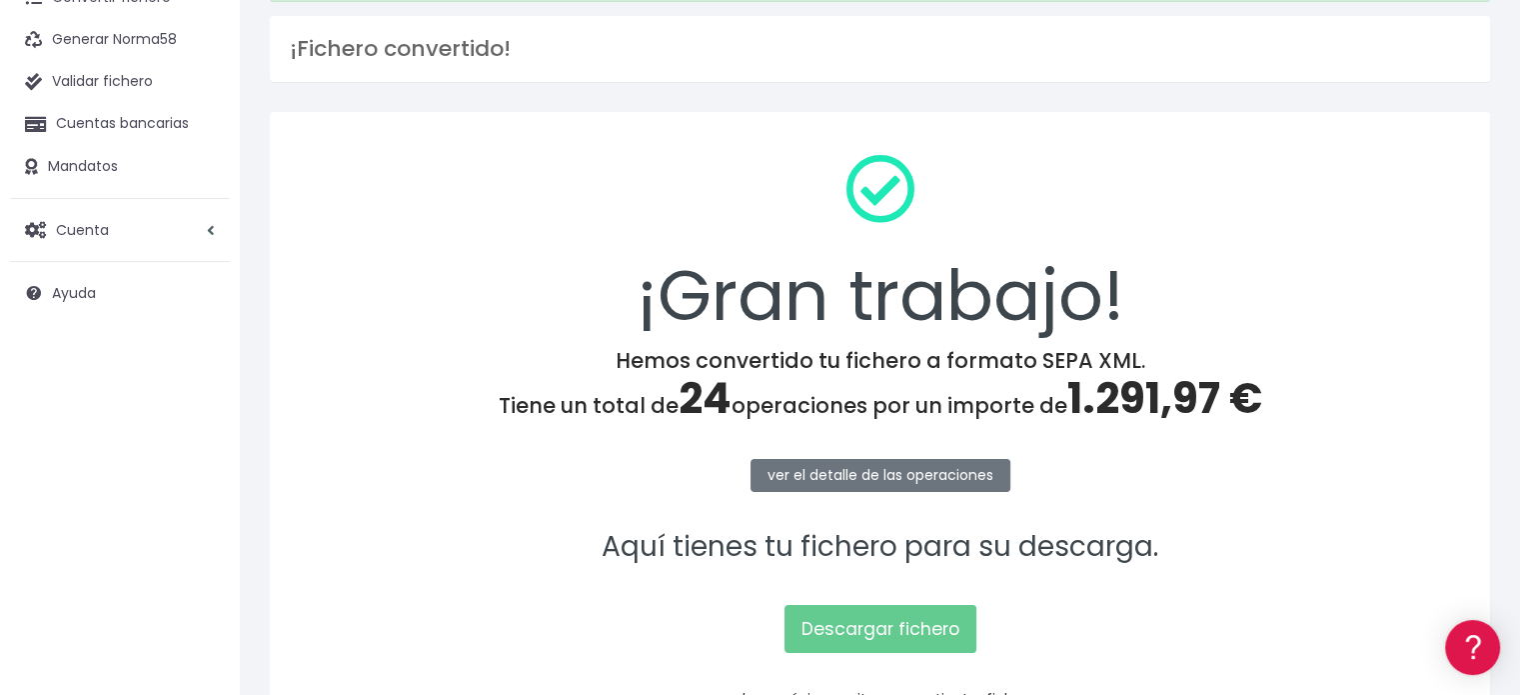
scroll to position [200, 0]
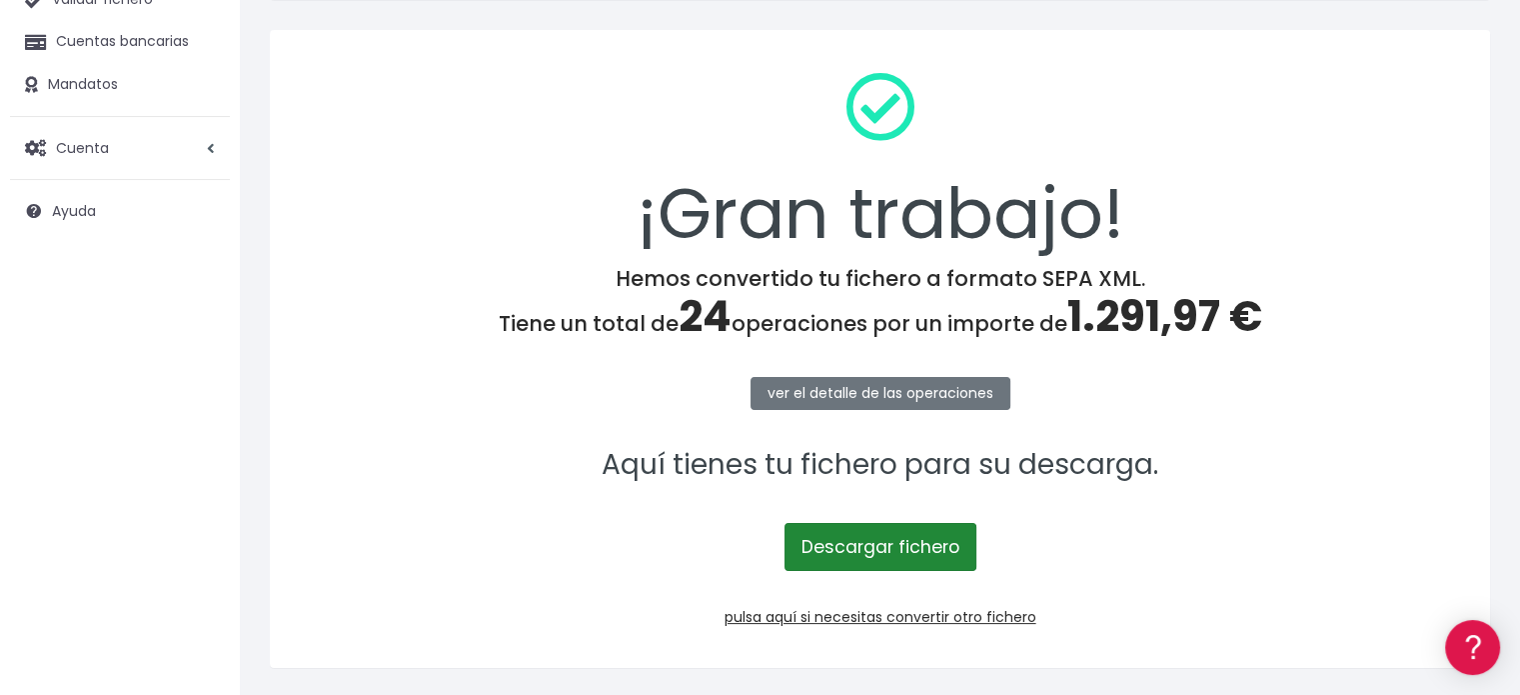
click at [895, 544] on link "Descargar fichero" at bounding box center [881, 547] width 192 height 48
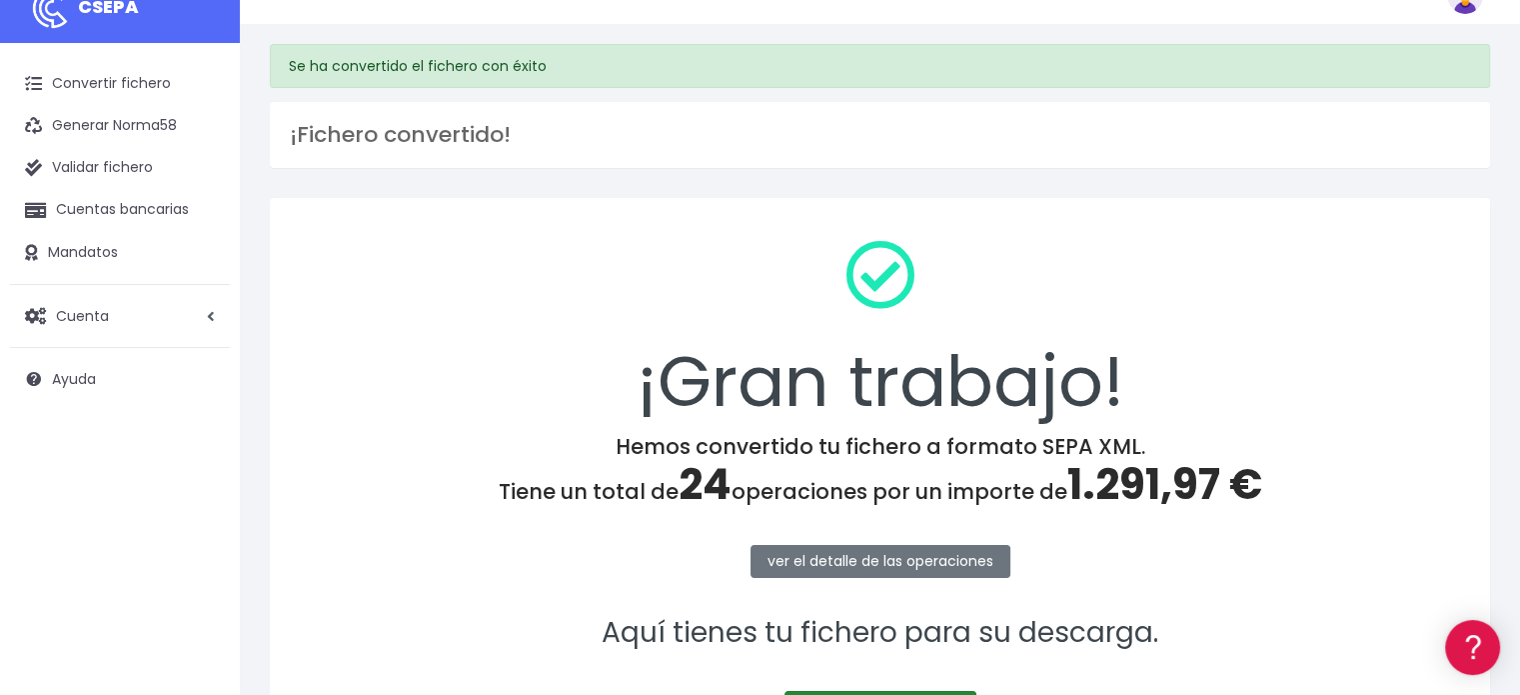
scroll to position [0, 0]
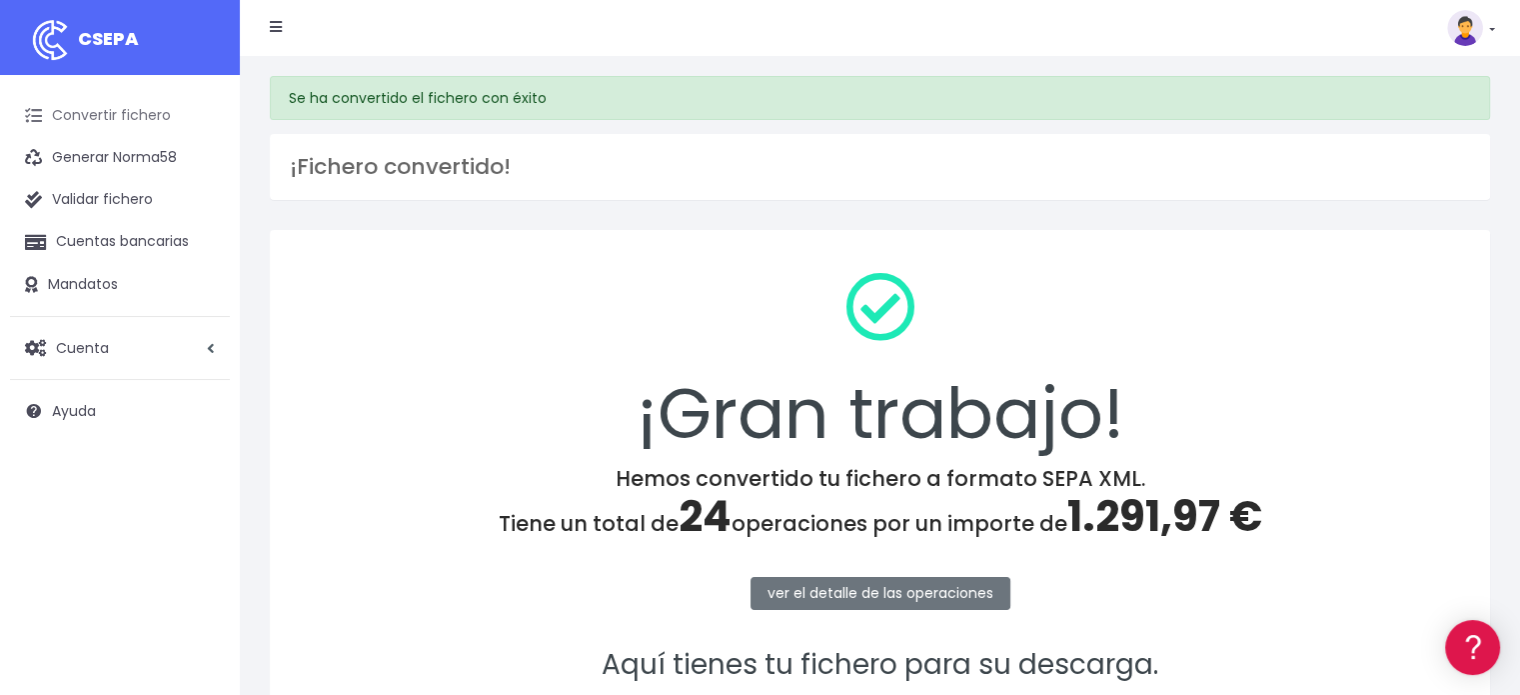
click at [111, 107] on link "Convertir fichero" at bounding box center [120, 116] width 220 height 42
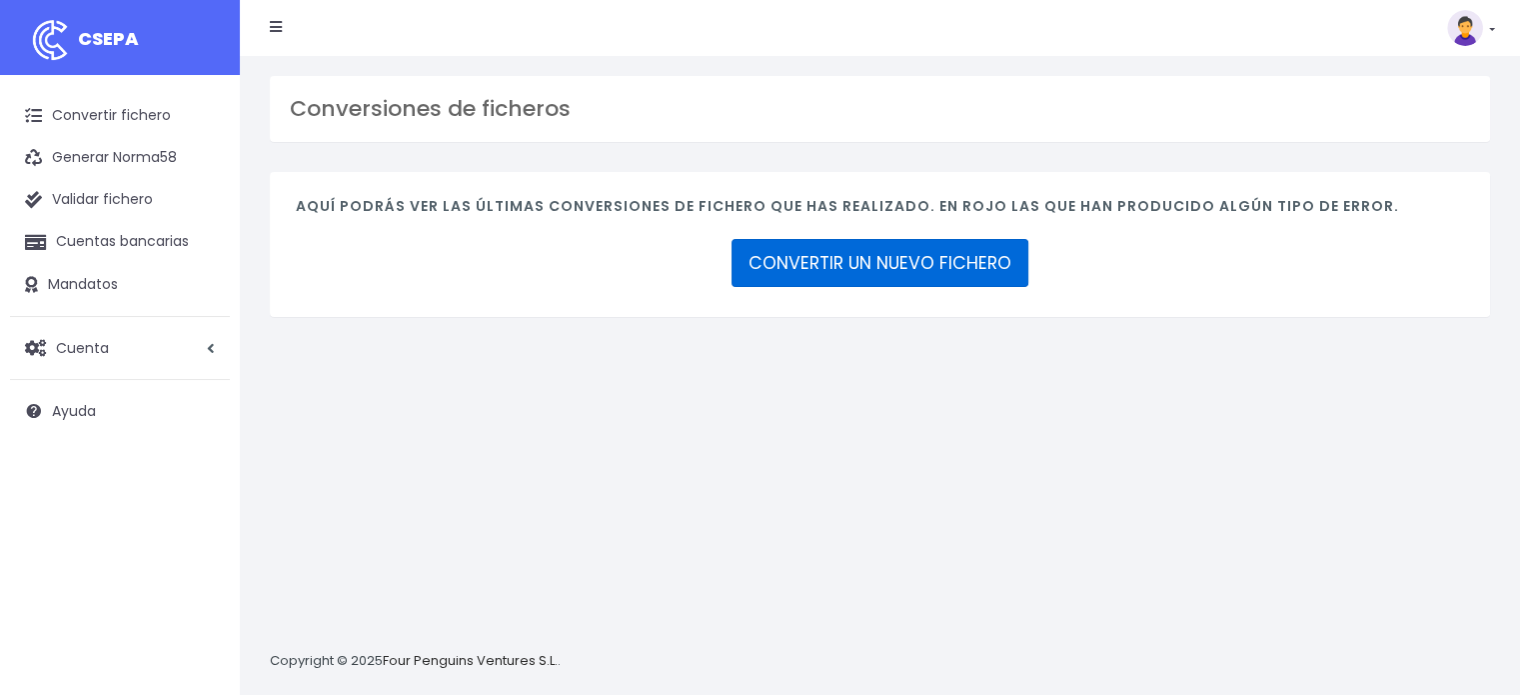
click at [790, 243] on link "CONVERTIR UN NUEVO FICHERO" at bounding box center [880, 263] width 297 height 48
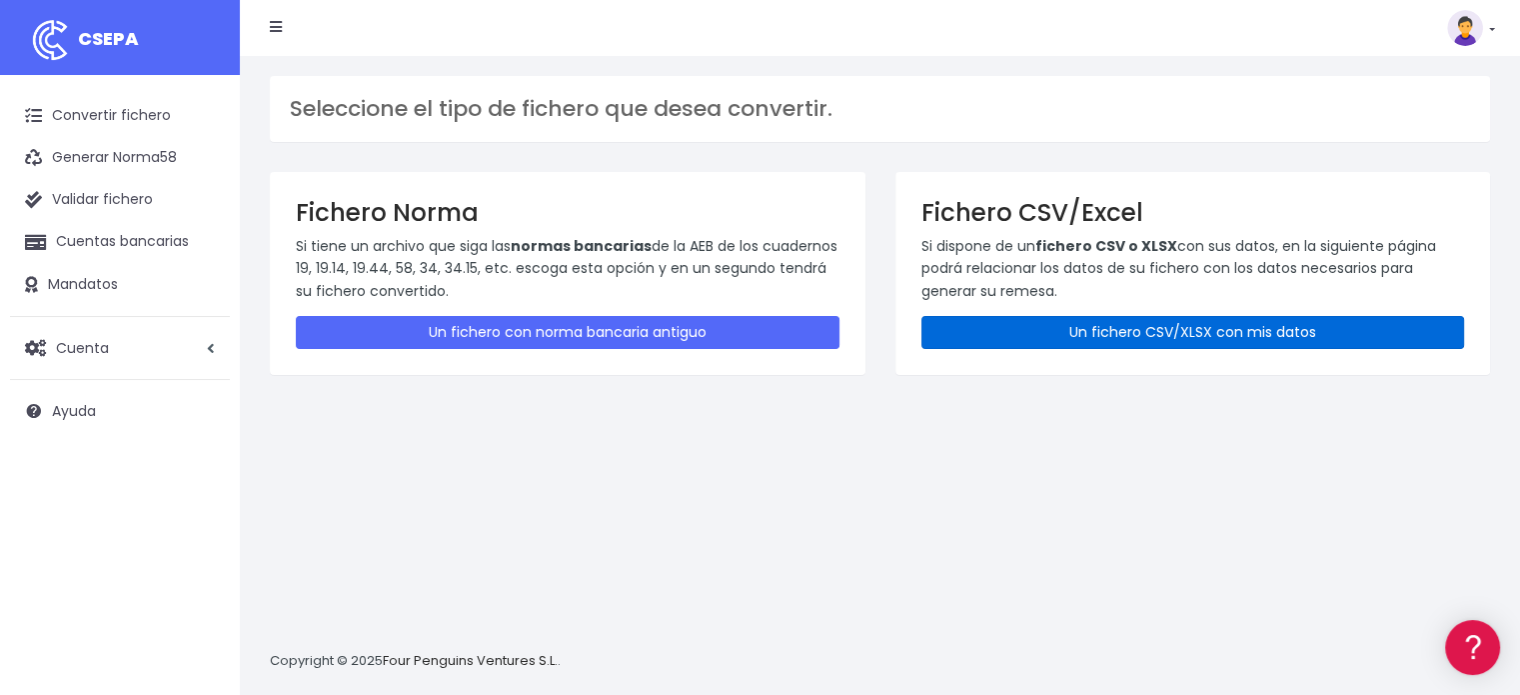
click at [1038, 324] on link "Un fichero CSV/XLSX con mis datos" at bounding box center [1194, 332] width 544 height 33
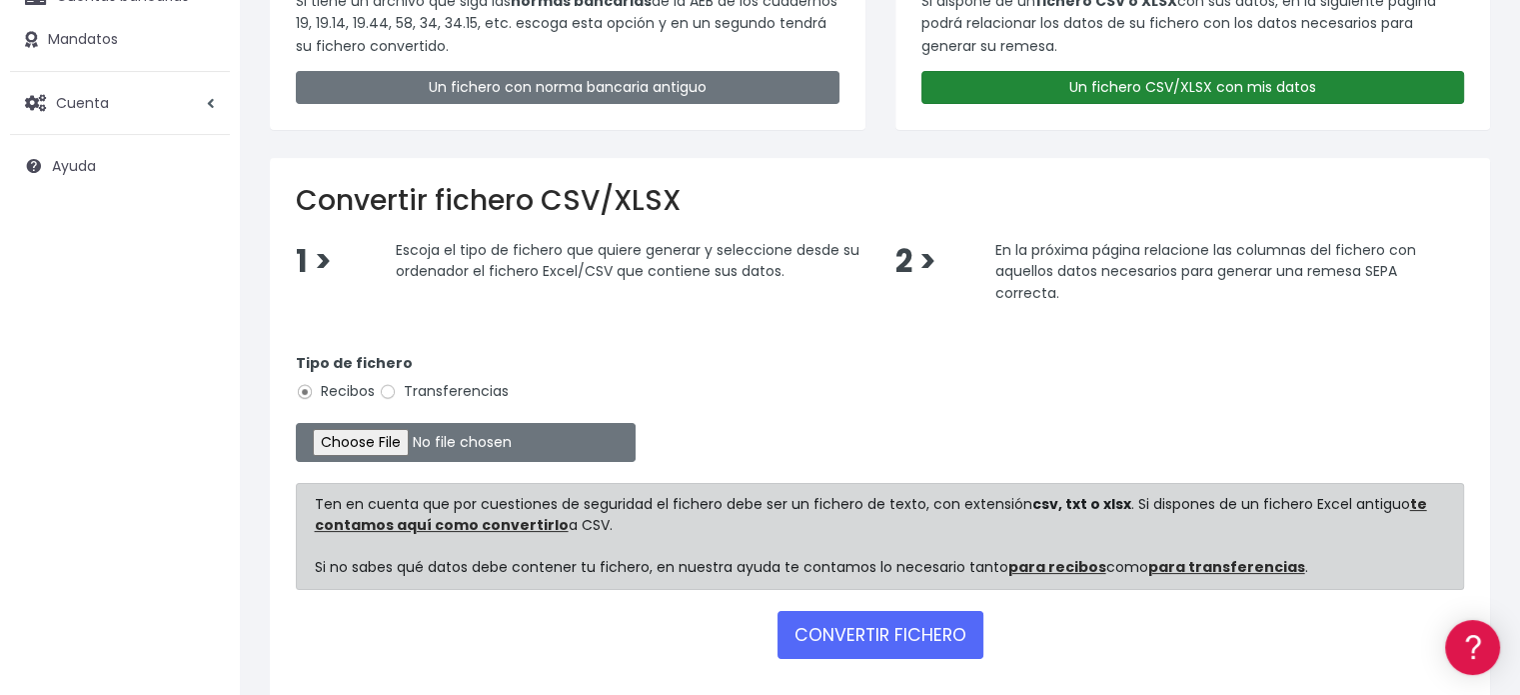
scroll to position [300, 0]
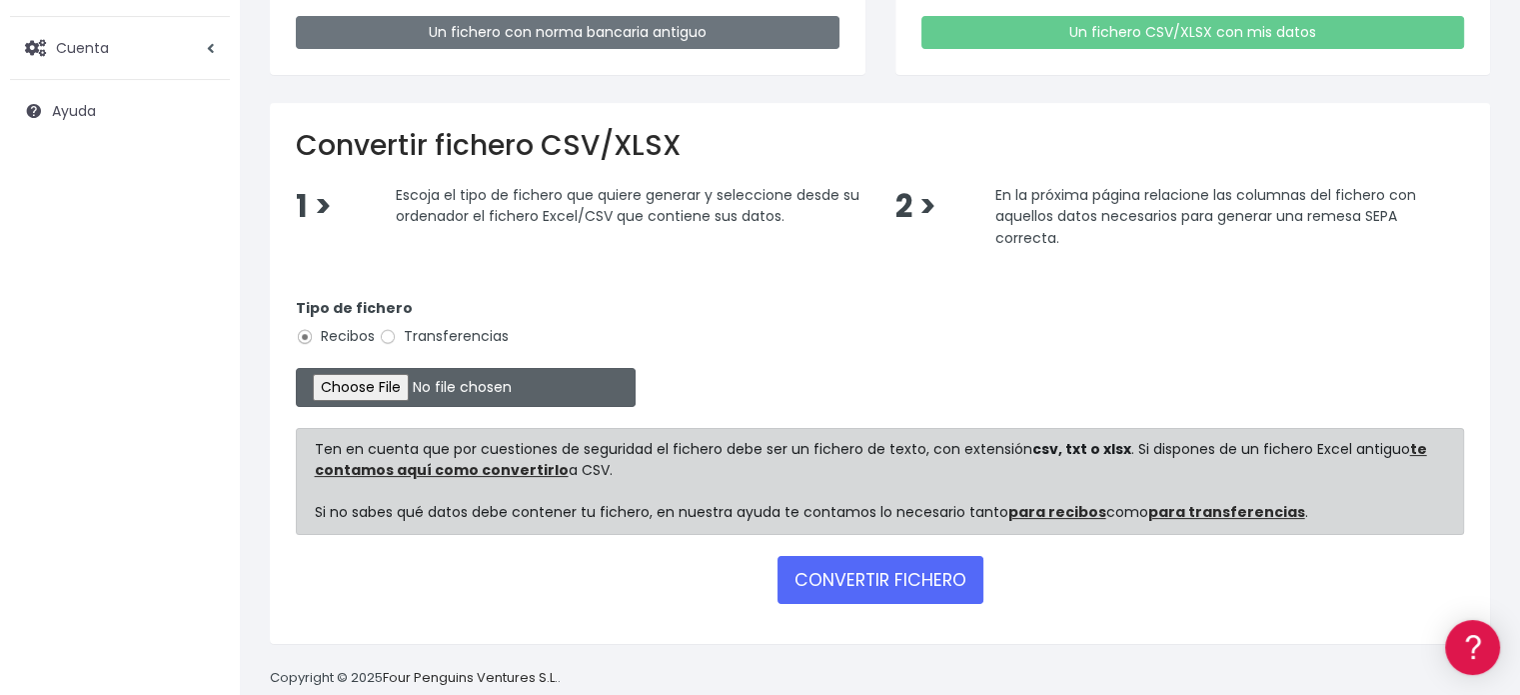
click at [379, 383] on input "file" at bounding box center [466, 387] width 340 height 39
type input "C:\fakepath\Remesa 003 OEE sept2025.csv"
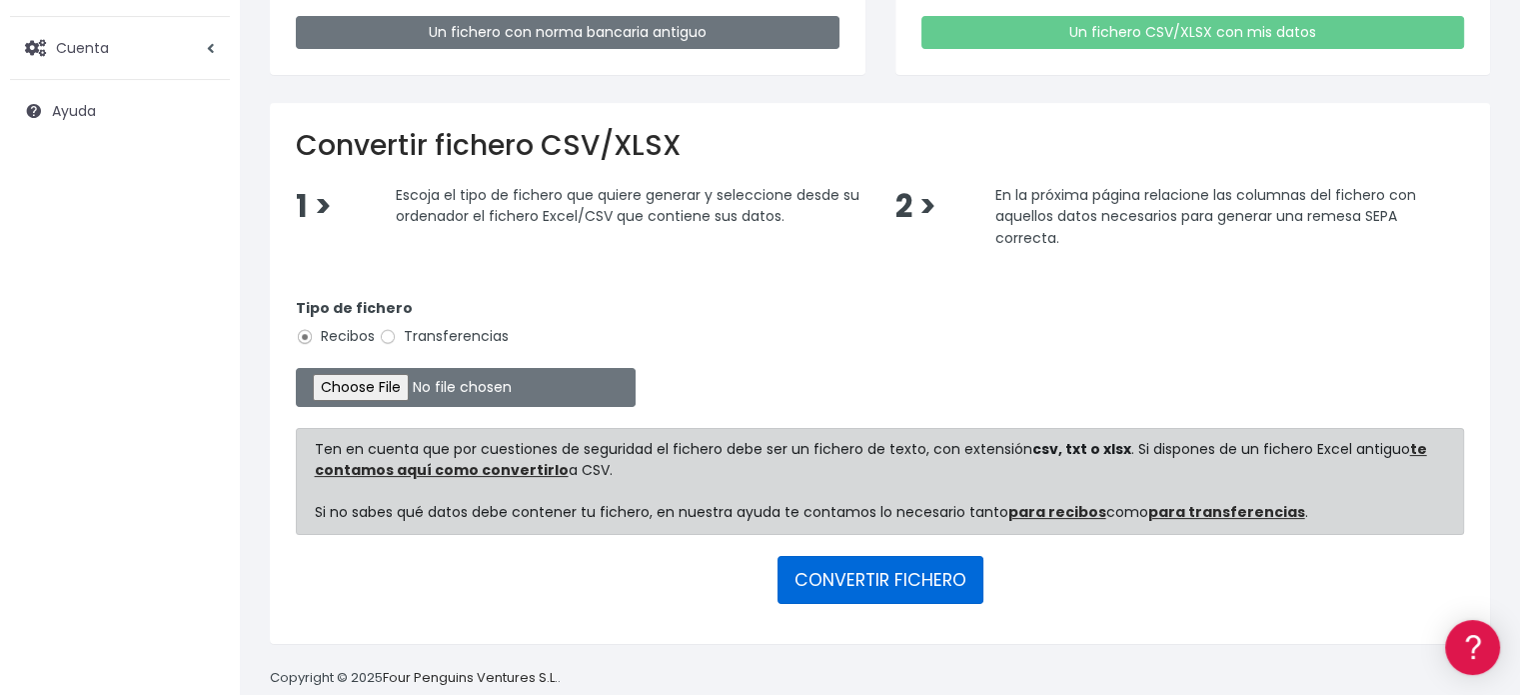
click at [908, 581] on button "CONVERTIR FICHERO" at bounding box center [881, 580] width 206 height 48
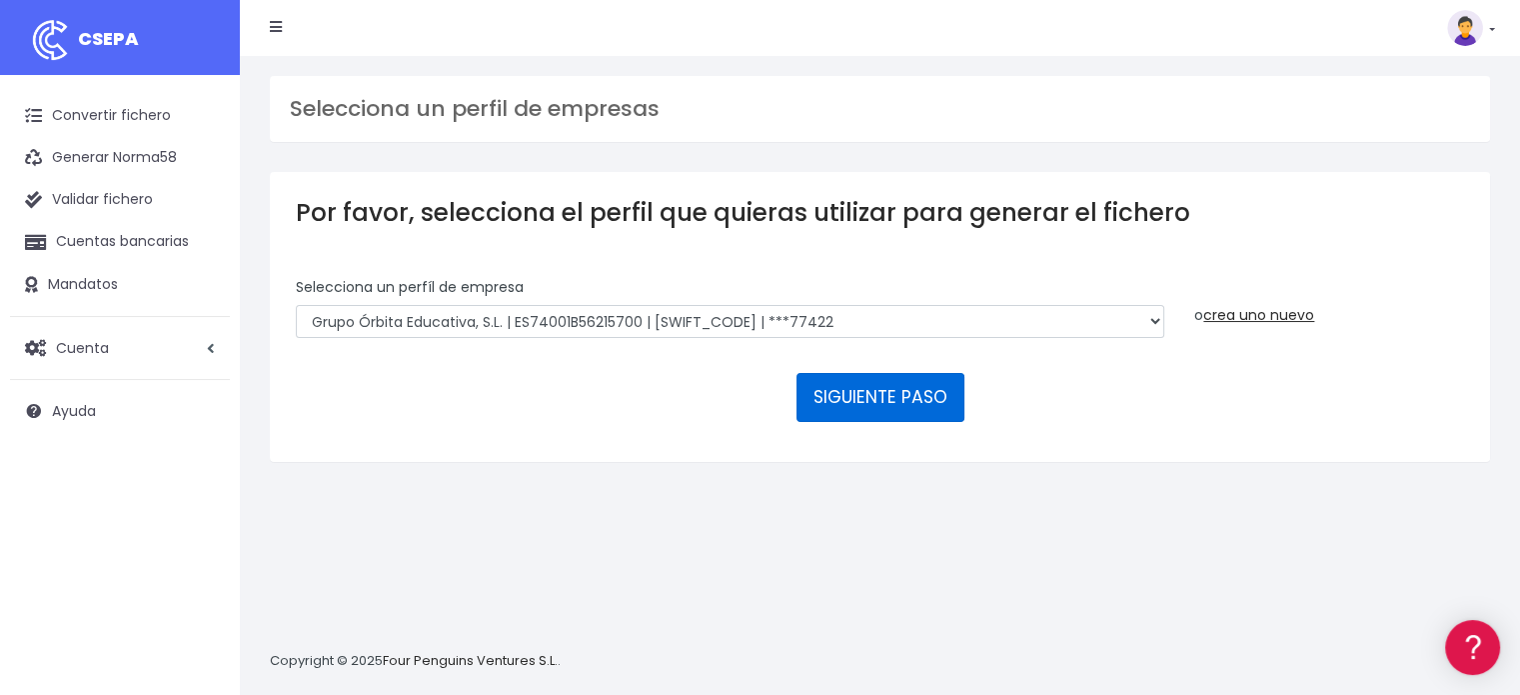
click at [895, 388] on button "SIGUIENTE PASO" at bounding box center [881, 397] width 168 height 48
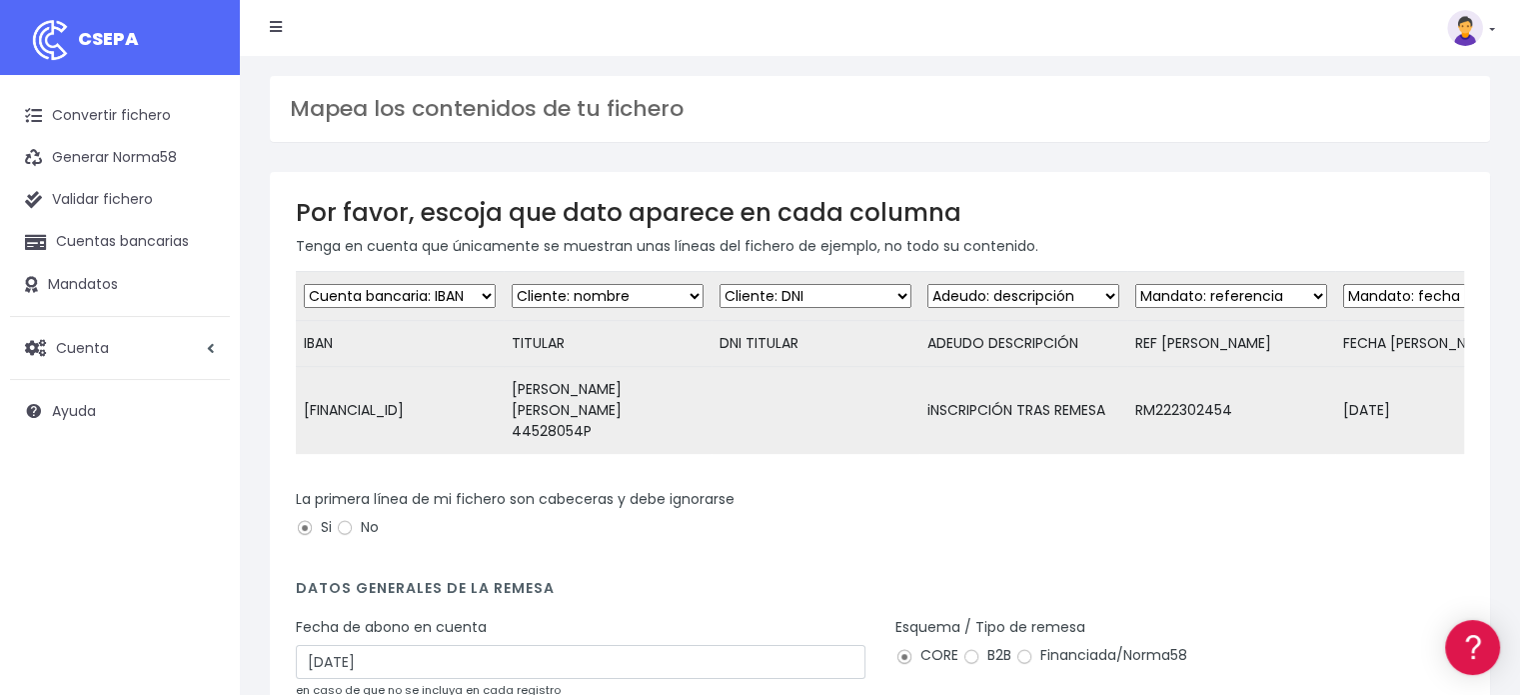
click at [889, 294] on select "Desechar campo Cliente: nombre Cliente: DNI Cliente: Email Cliente: Dirección C…" at bounding box center [816, 296] width 192 height 24
select select "dismiss"
click at [720, 284] on select "Desechar campo Cliente: nombre Cliente: DNI Cliente: Email Cliente: Dirección C…" at bounding box center [816, 296] width 192 height 24
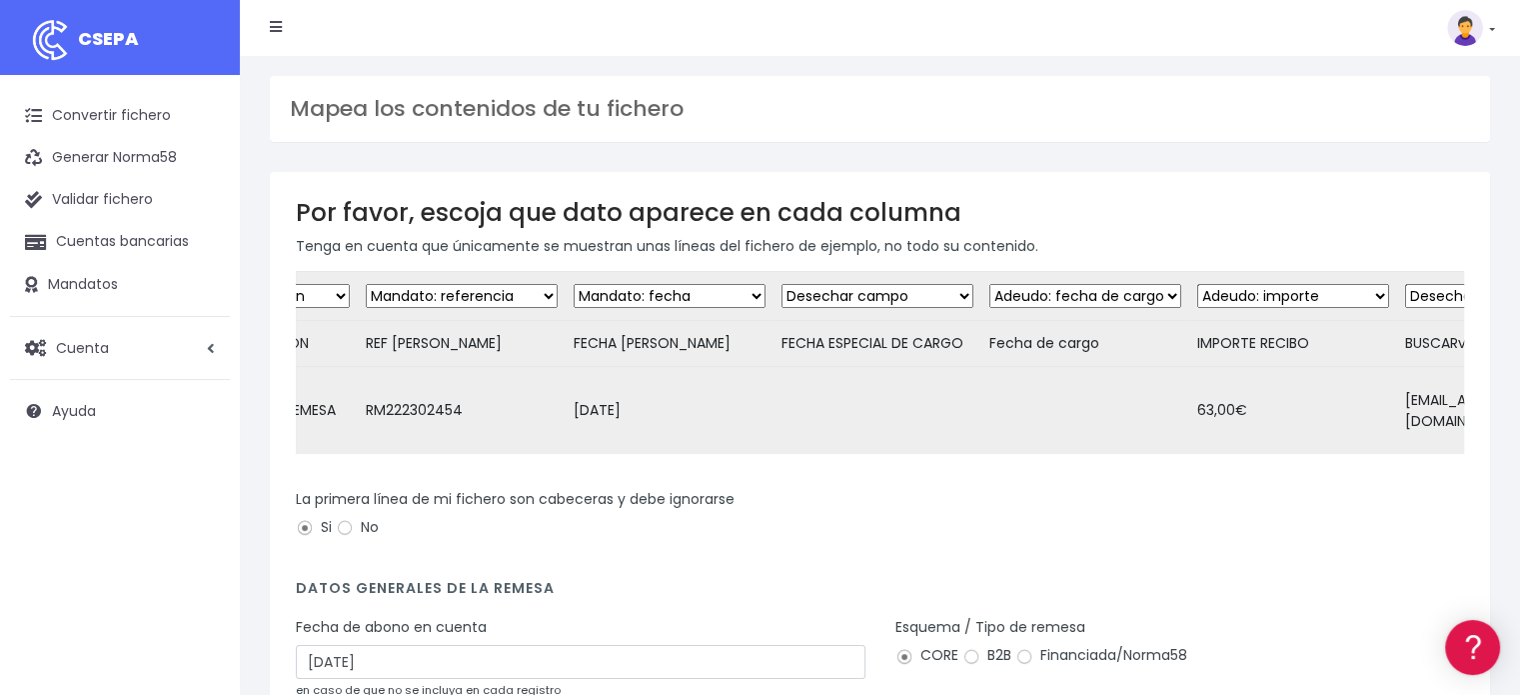
scroll to position [0, 784]
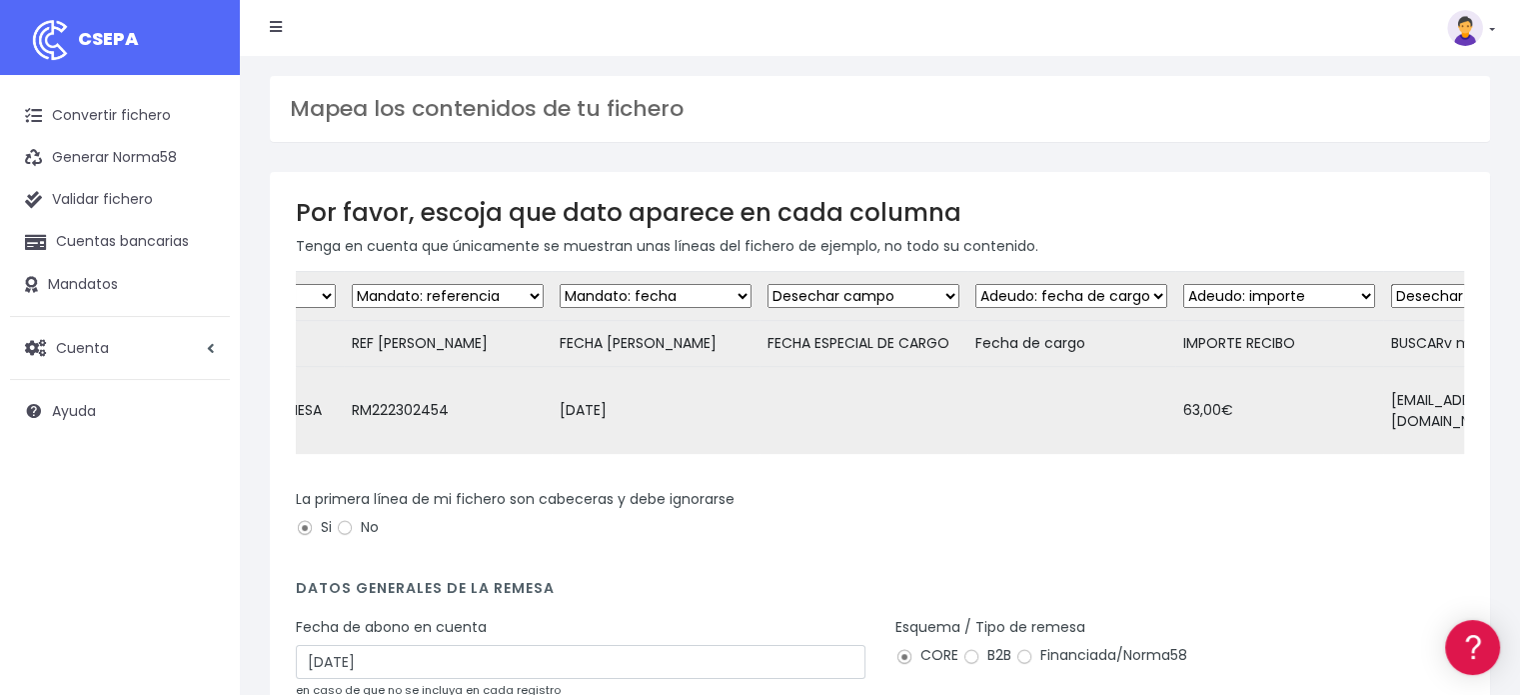
click at [1136, 296] on select "Desechar campo Cliente: nombre Cliente: DNI Cliente: Email Cliente: Dirección C…" at bounding box center [1072, 296] width 192 height 24
select select "dismiss"
click at [976, 284] on select "Desechar campo Cliente: nombre Cliente: DNI Cliente: Email Cliente: Dirección C…" at bounding box center [1072, 296] width 192 height 24
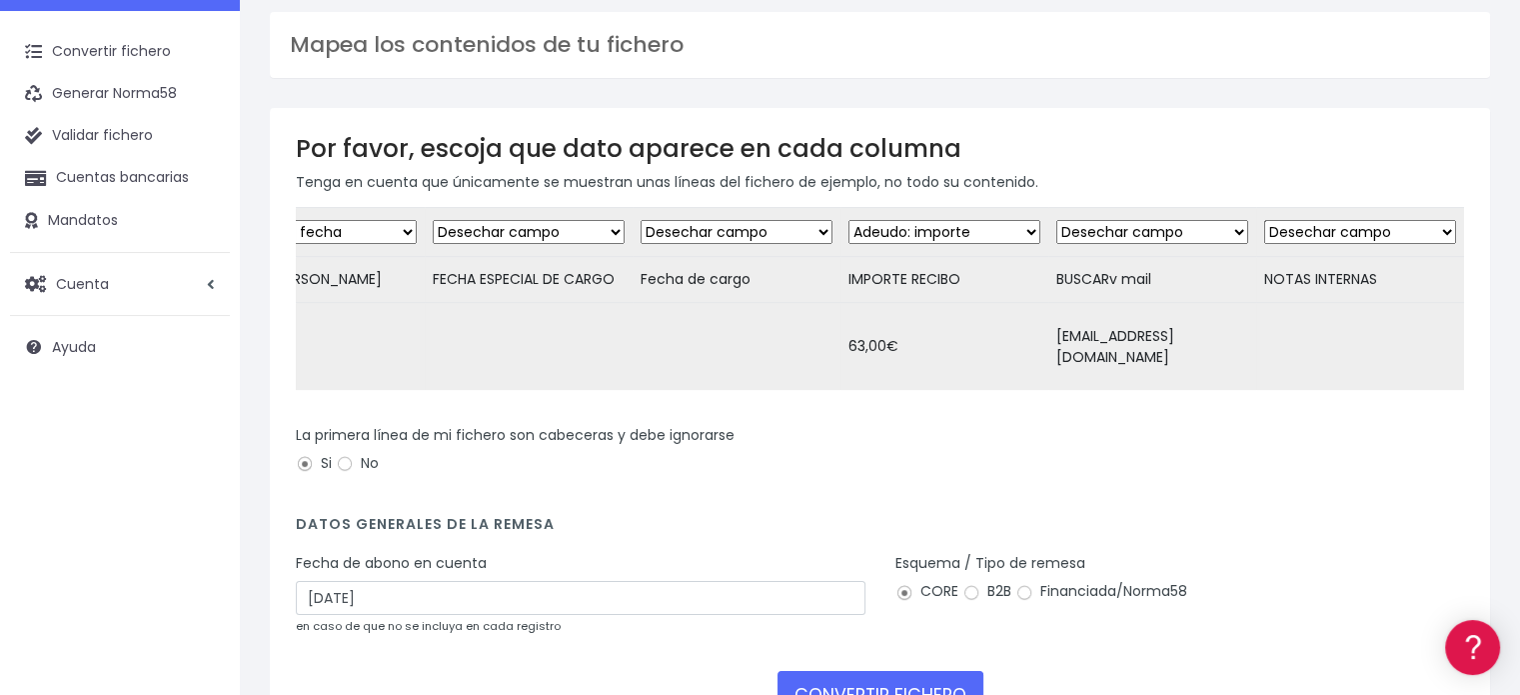
scroll to position [100, 0]
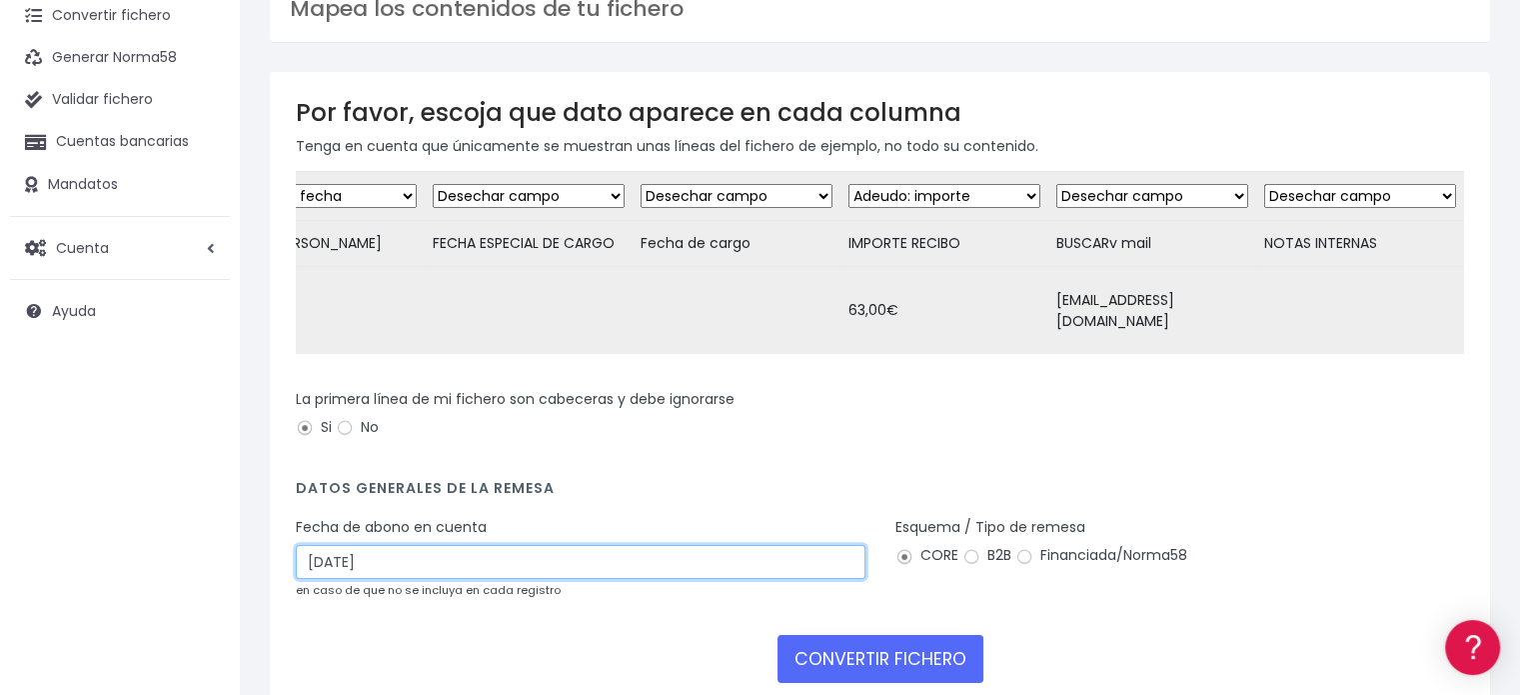
click at [489, 558] on input "[DATE]" at bounding box center [581, 562] width 570 height 34
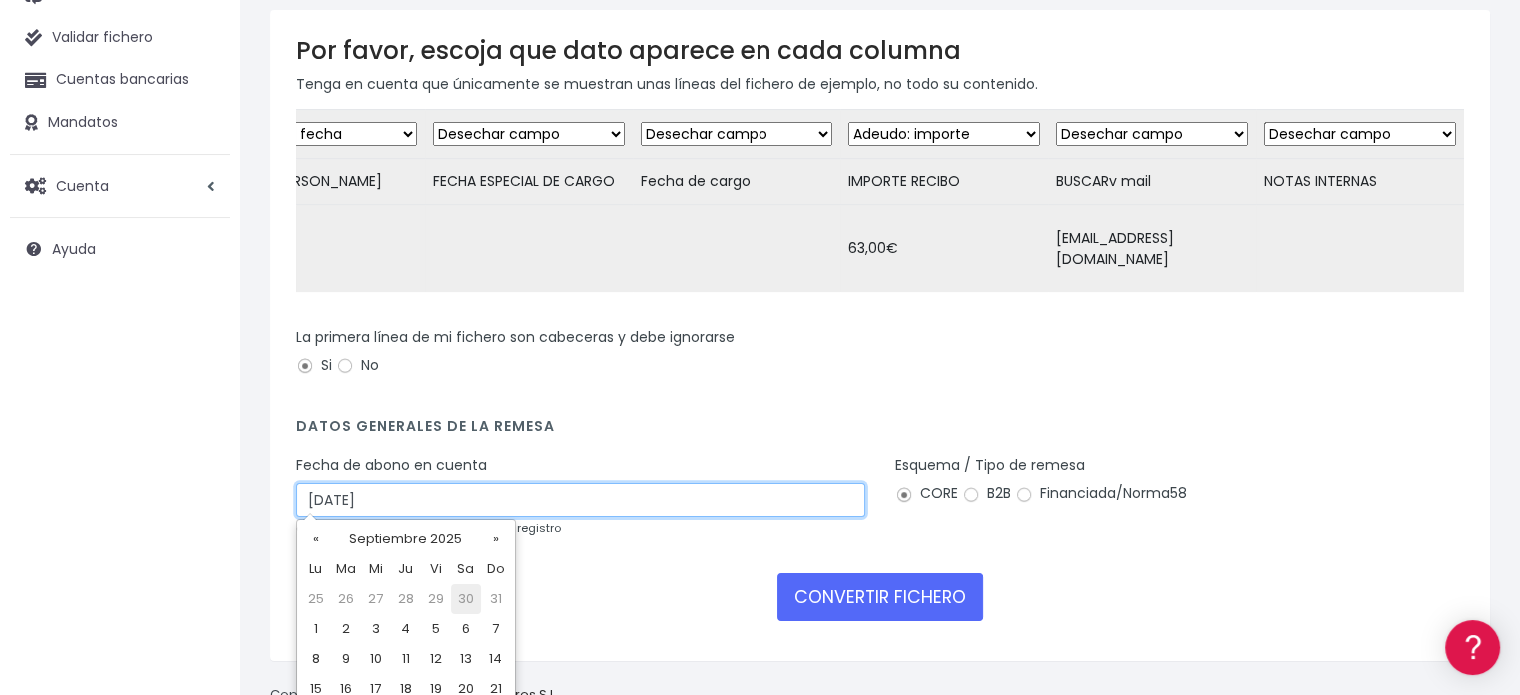
scroll to position [235, 0]
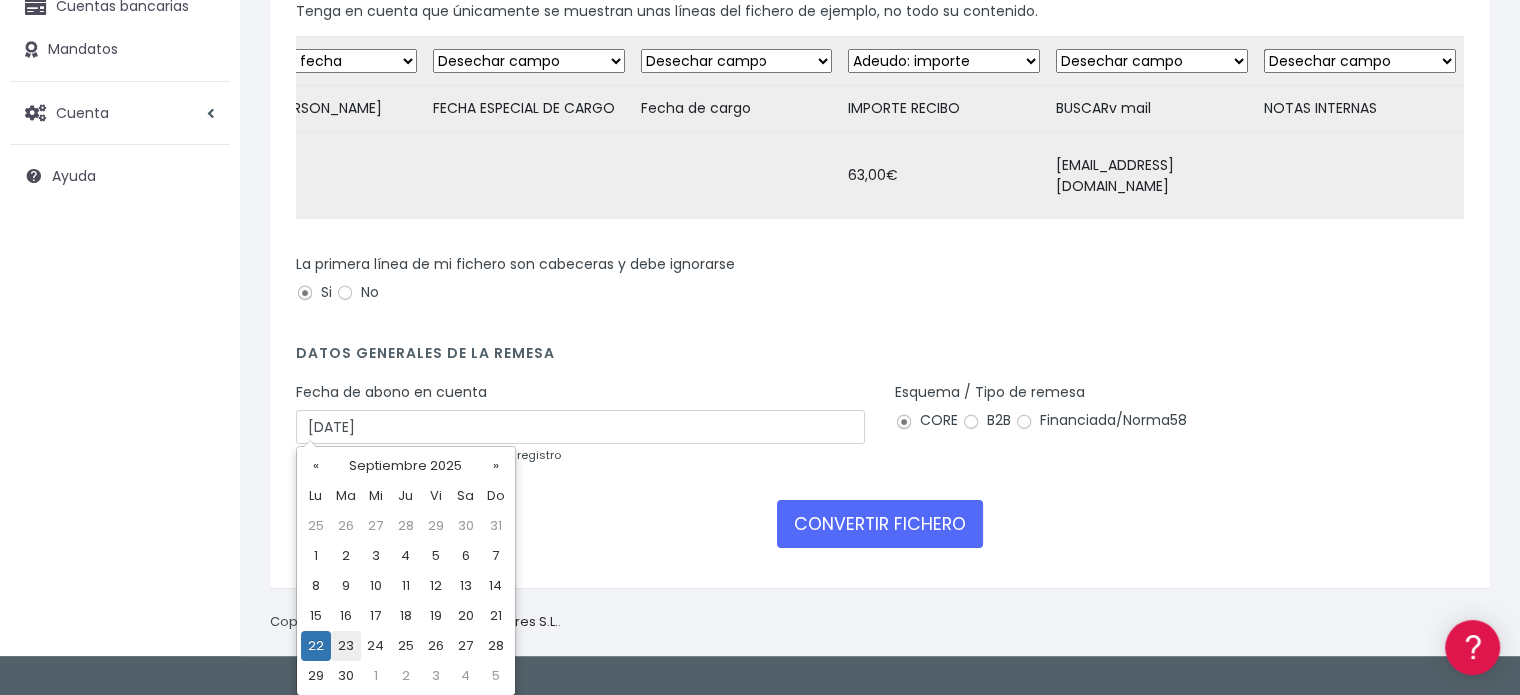
click at [352, 635] on td "23" at bounding box center [346, 646] width 30 height 30
type input "[DATE]"
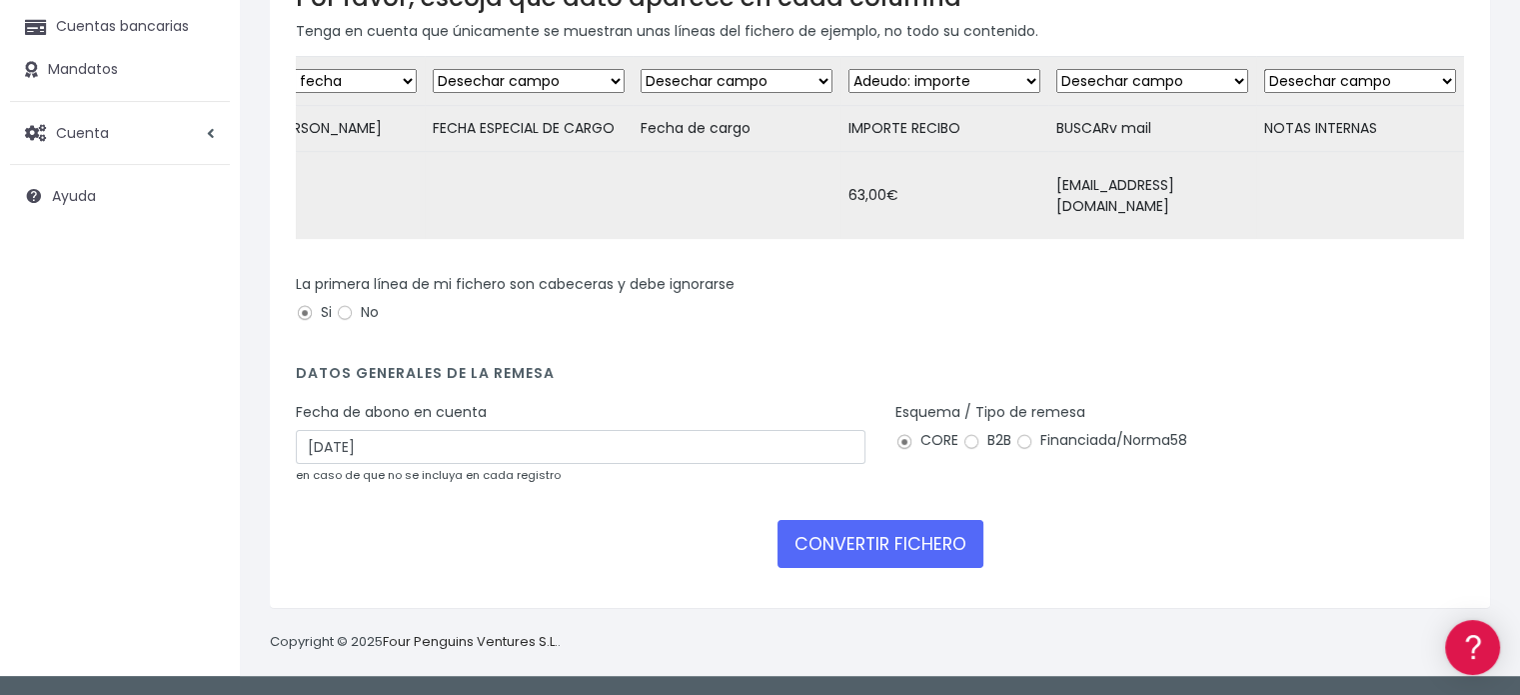
scroll to position [206, 0]
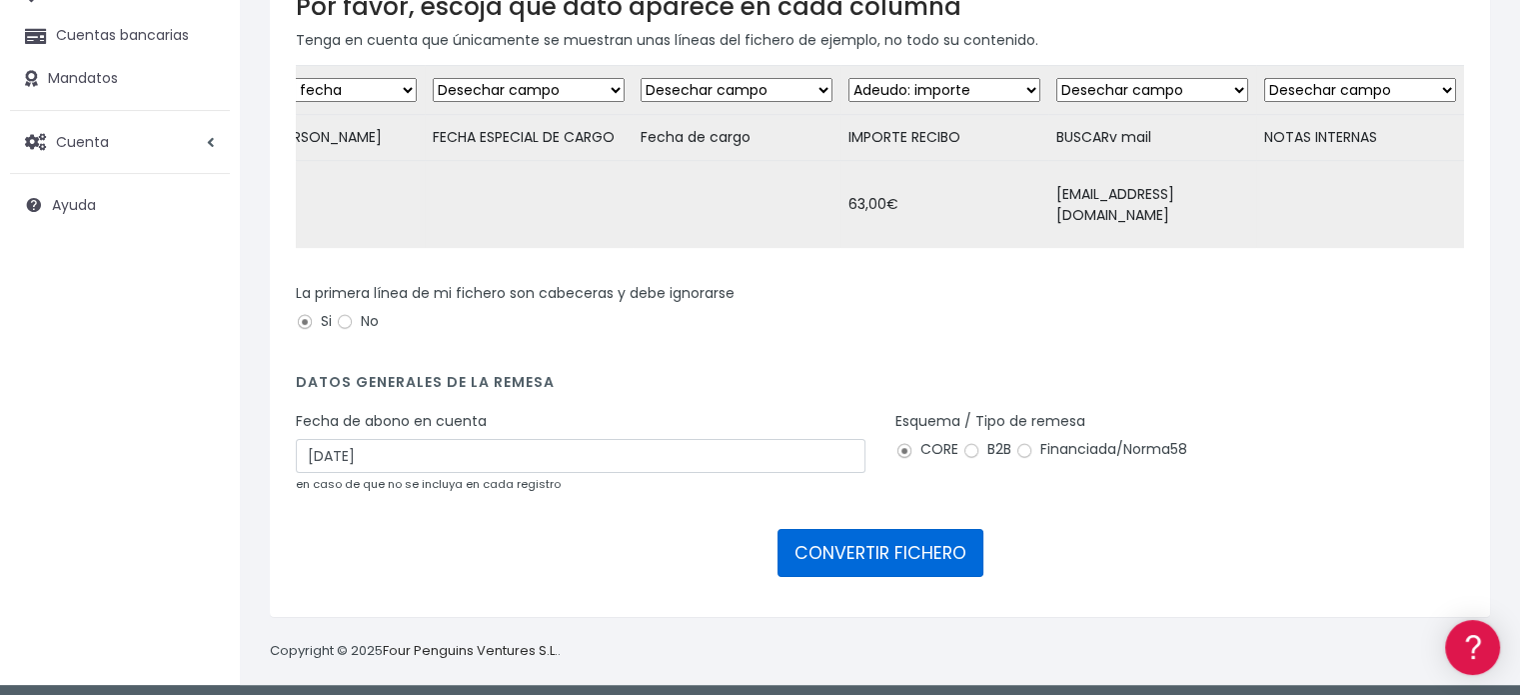
click at [912, 537] on button "CONVERTIR FICHERO" at bounding box center [881, 553] width 206 height 48
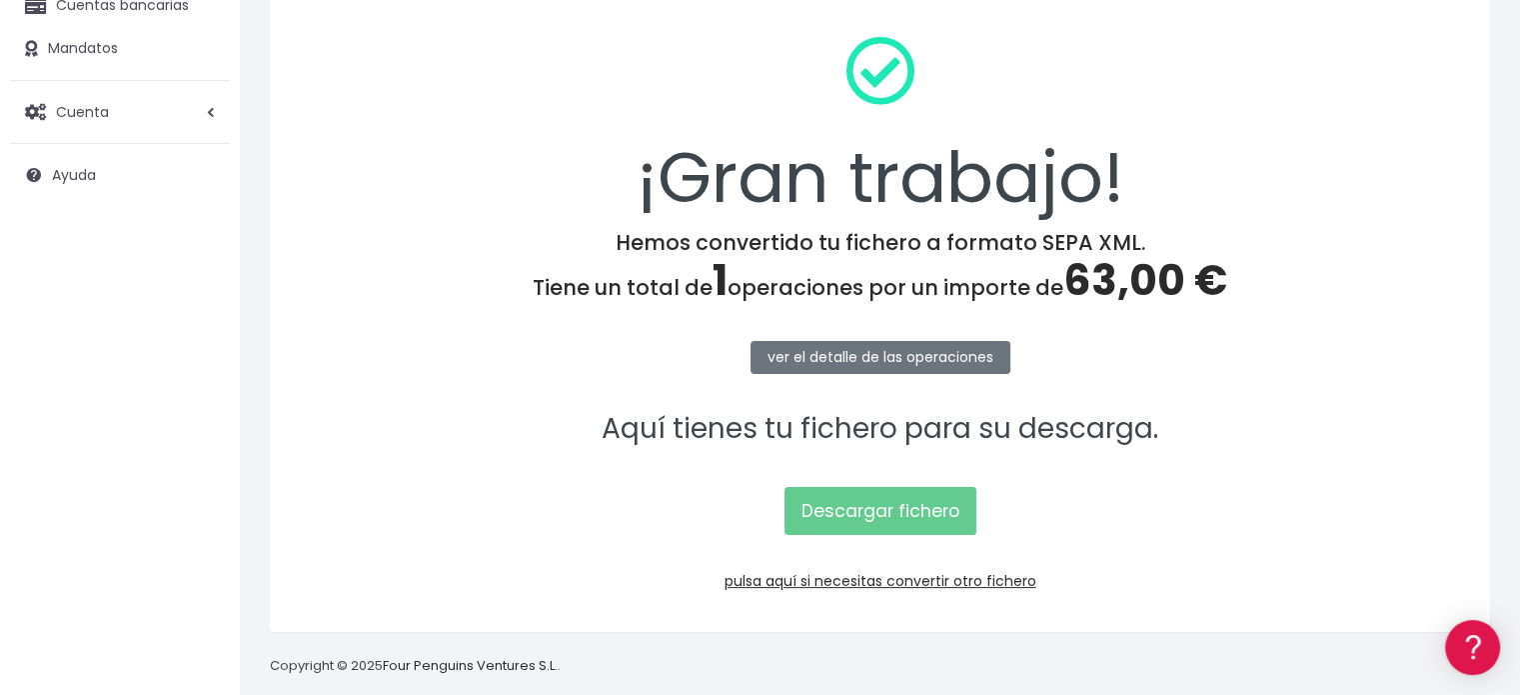
scroll to position [259, 0]
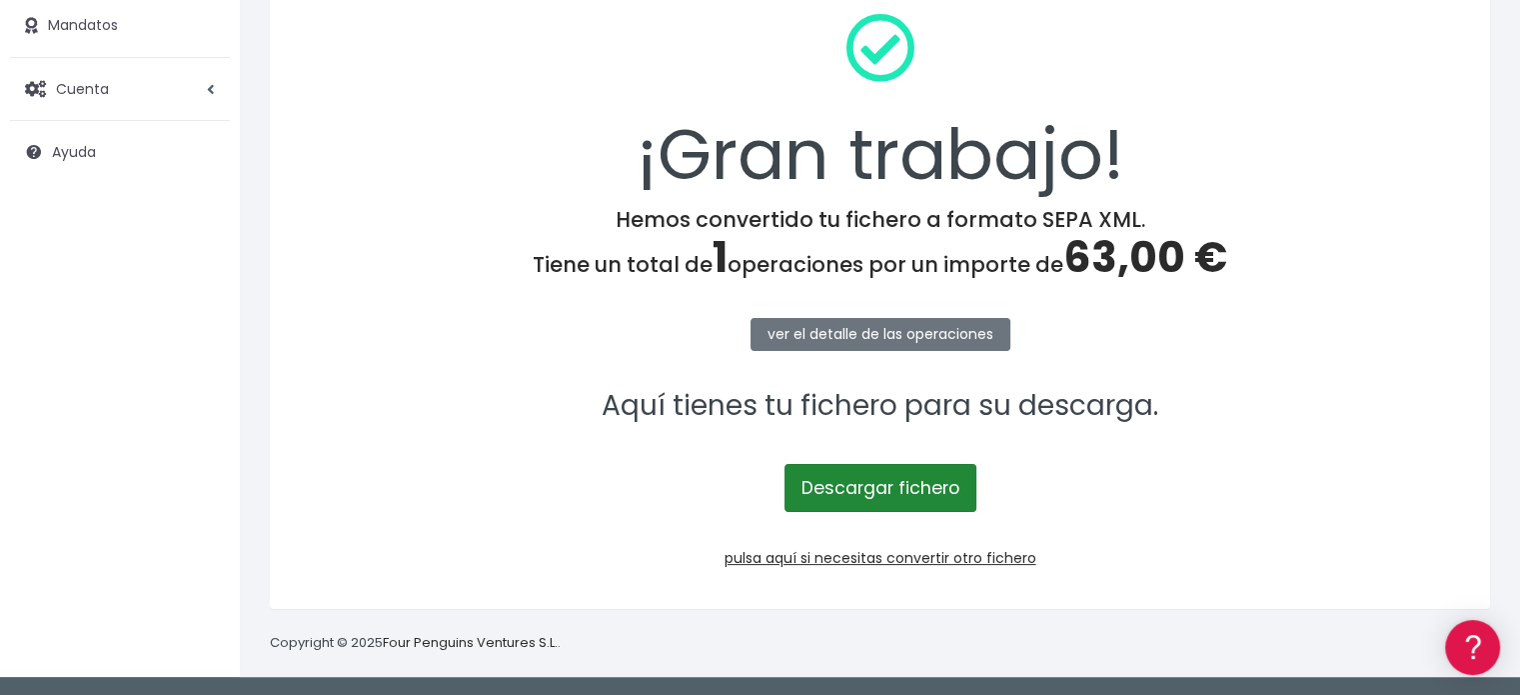
click at [929, 496] on link "Descargar fichero" at bounding box center [881, 488] width 192 height 48
